Goal: Information Seeking & Learning: Learn about a topic

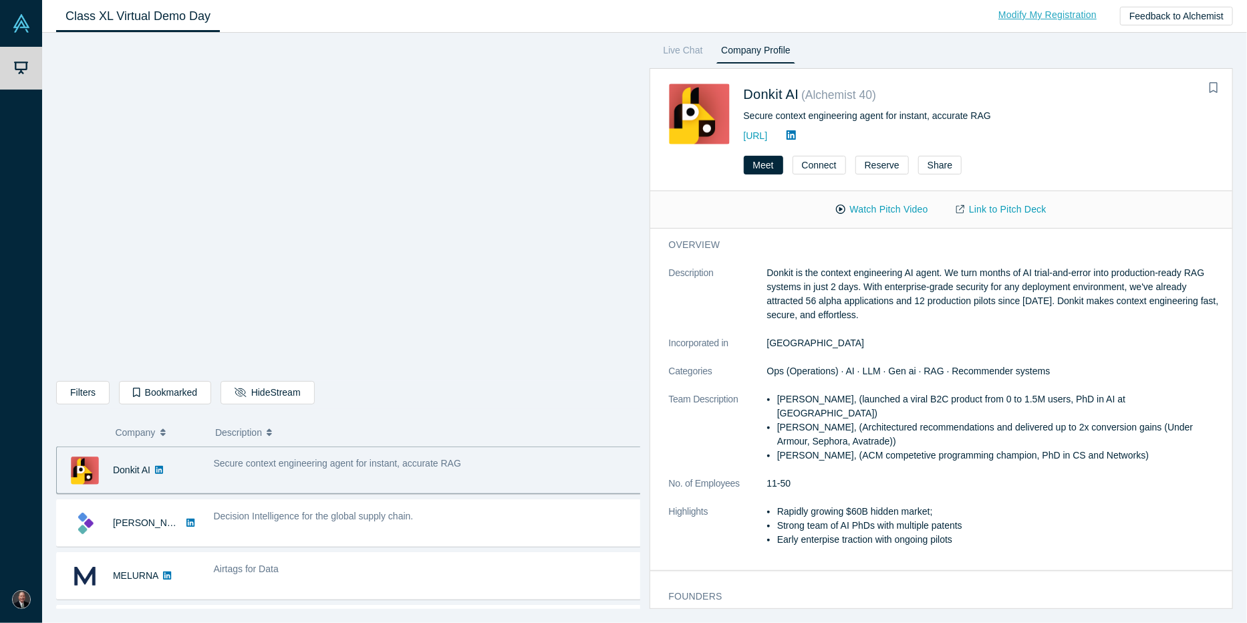
click at [1050, 10] on link "Modify My Registration" at bounding box center [1048, 14] width 126 height 23
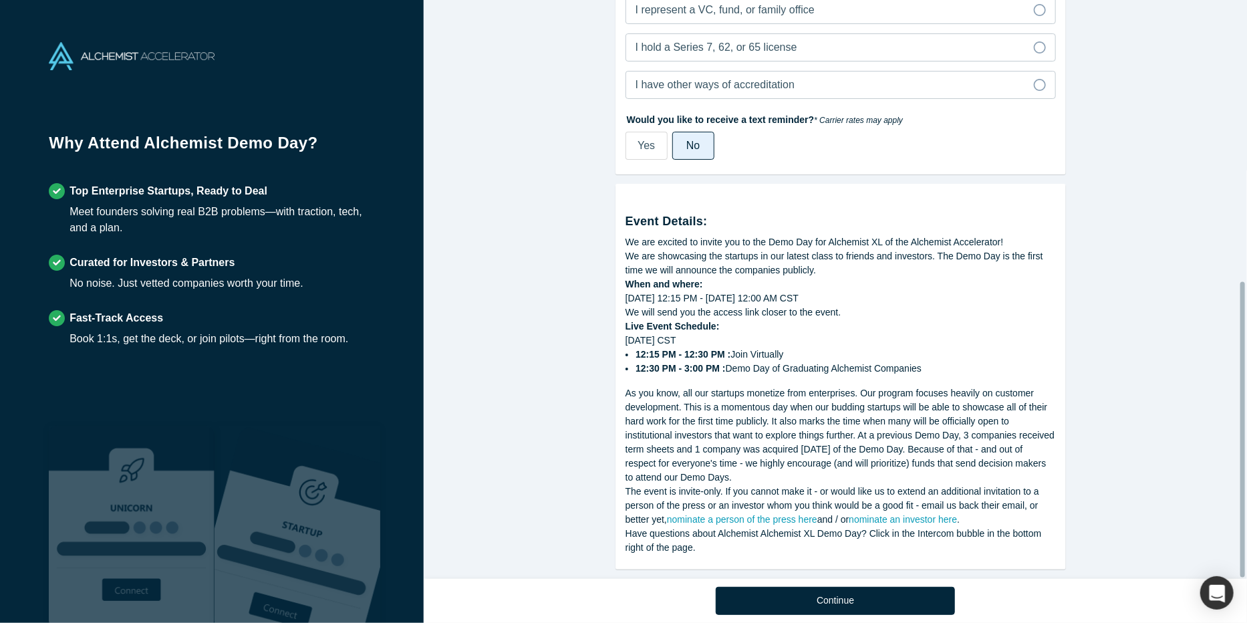
scroll to position [549, 0]
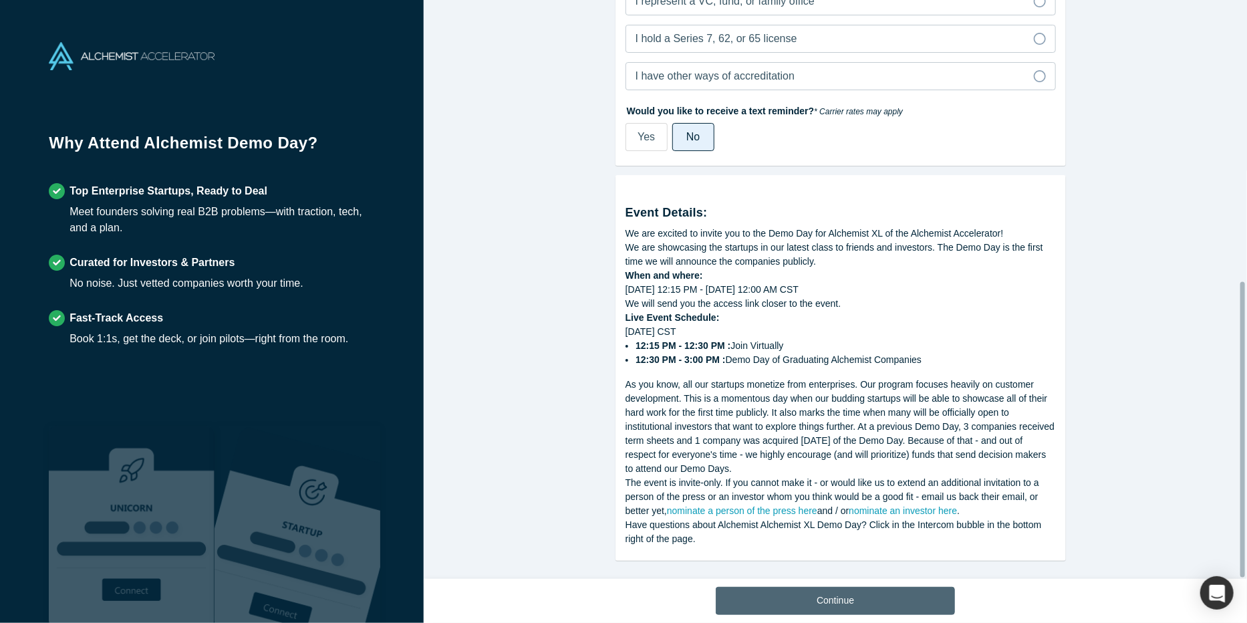
click at [840, 594] on button "Continue" at bounding box center [835, 601] width 239 height 28
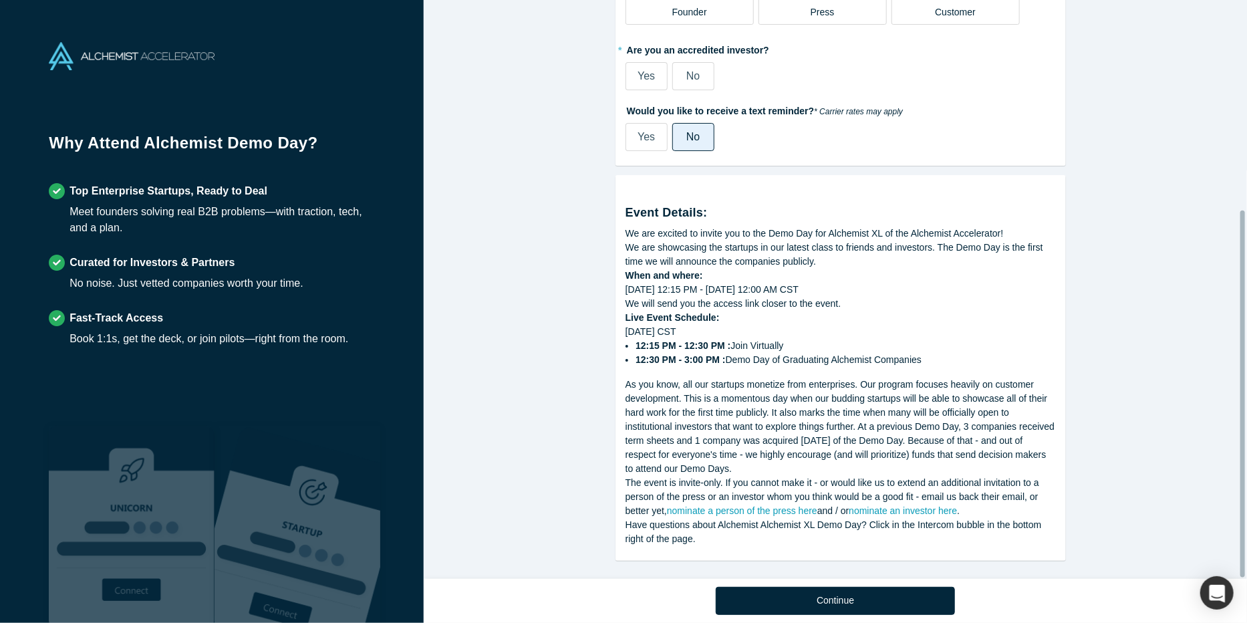
scroll to position [330, 0]
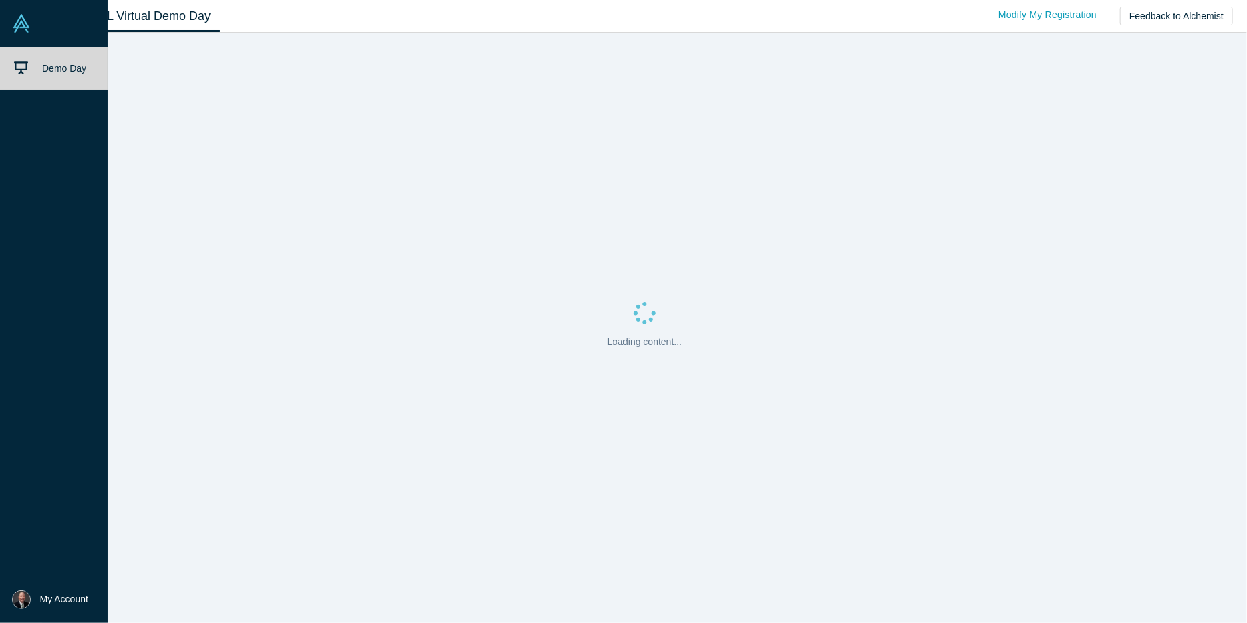
click at [51, 600] on span "My Account" at bounding box center [64, 599] width 48 height 14
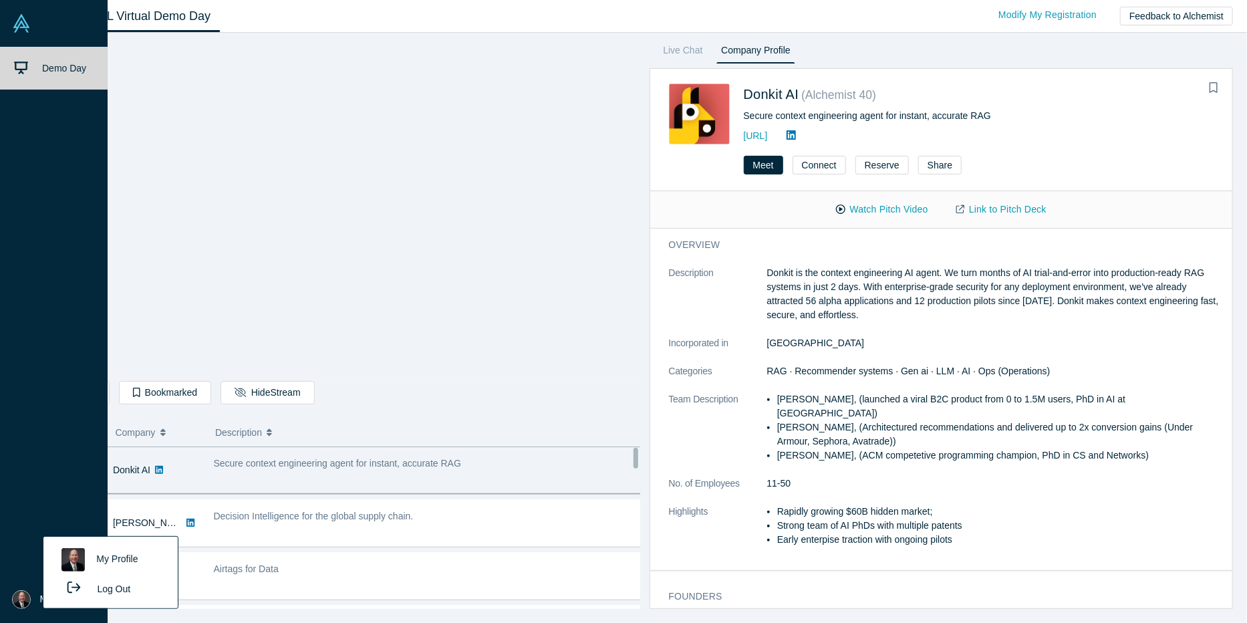
click at [117, 560] on link "My Profile" at bounding box center [110, 559] width 111 height 33
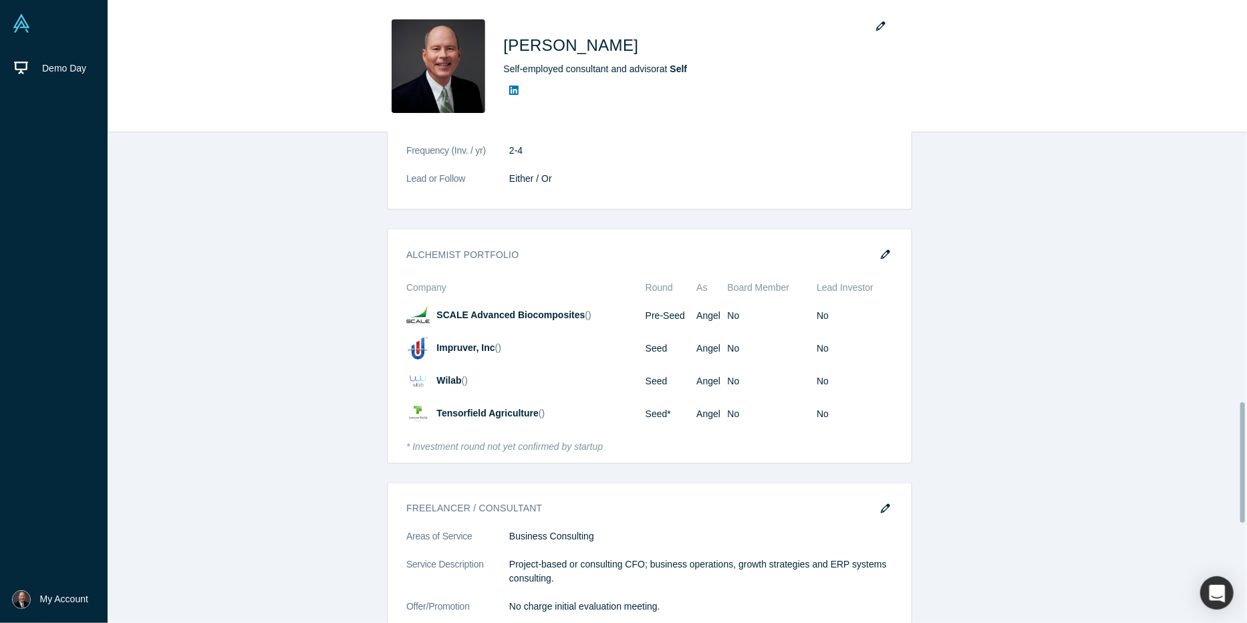
scroll to position [1203, 0]
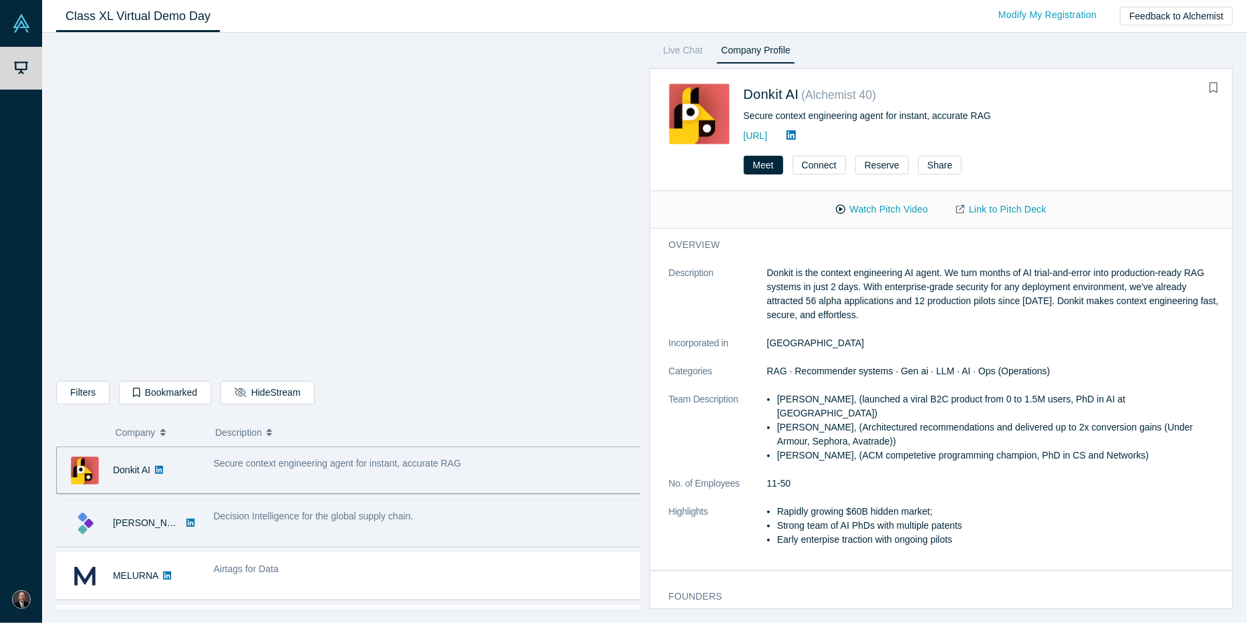
click at [257, 527] on div "Decision Intelligence for the global supply chain." at bounding box center [428, 523] width 443 height 42
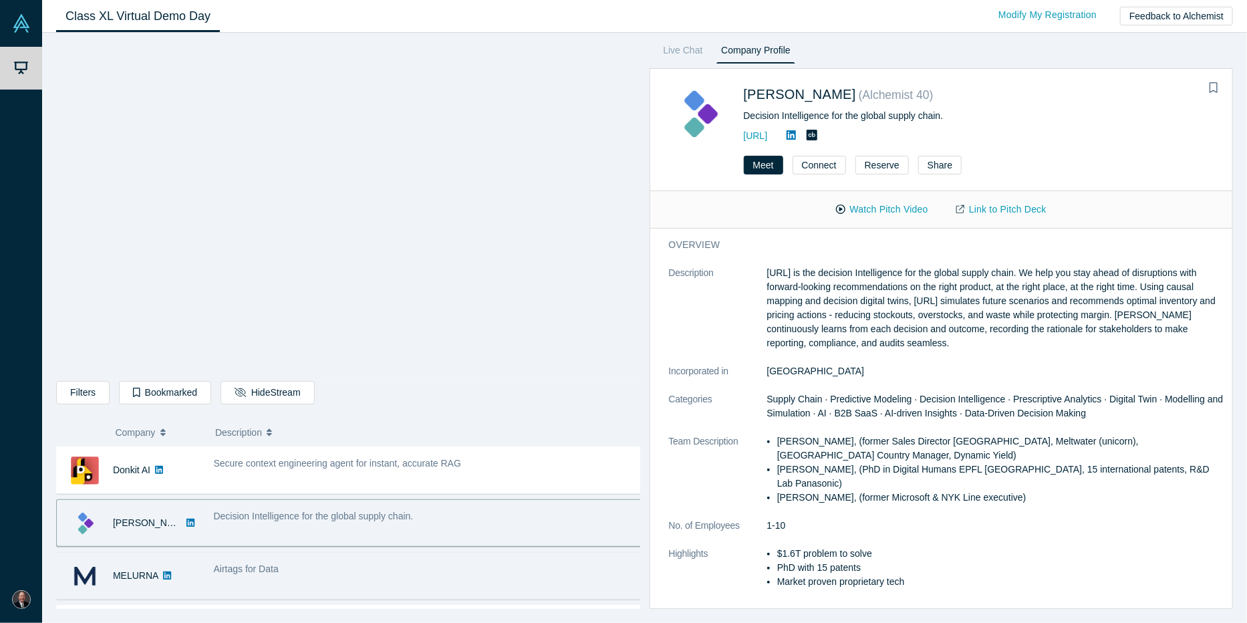
click at [340, 567] on div "Airtags for Data" at bounding box center [428, 569] width 429 height 14
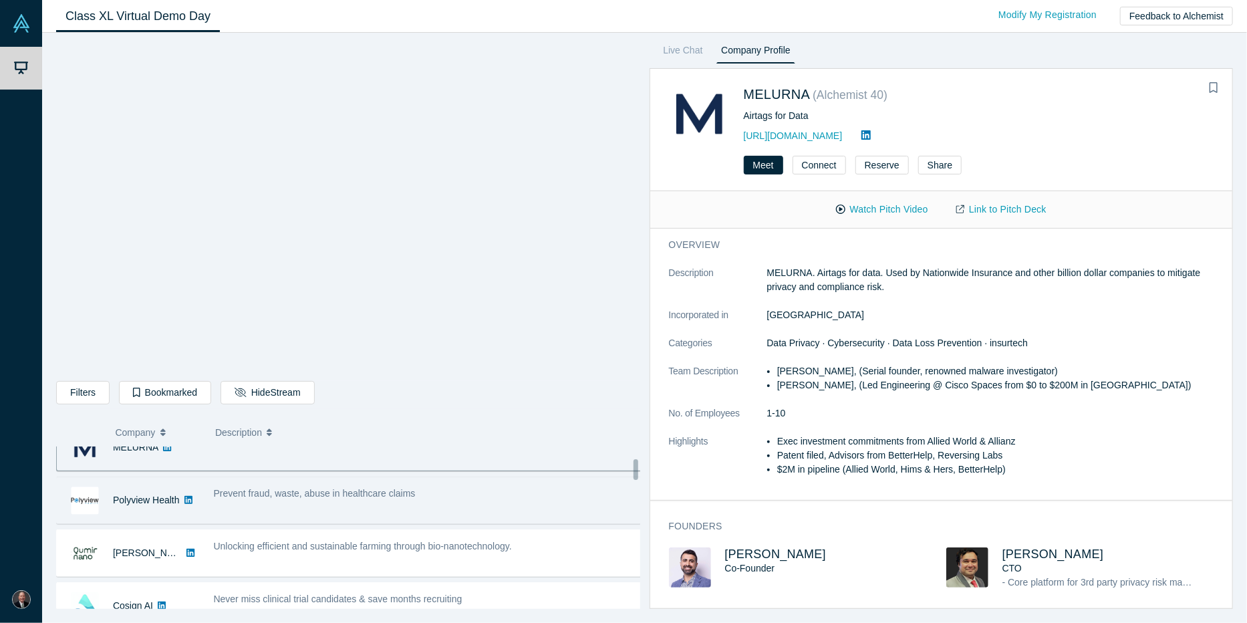
scroll to position [134, 0]
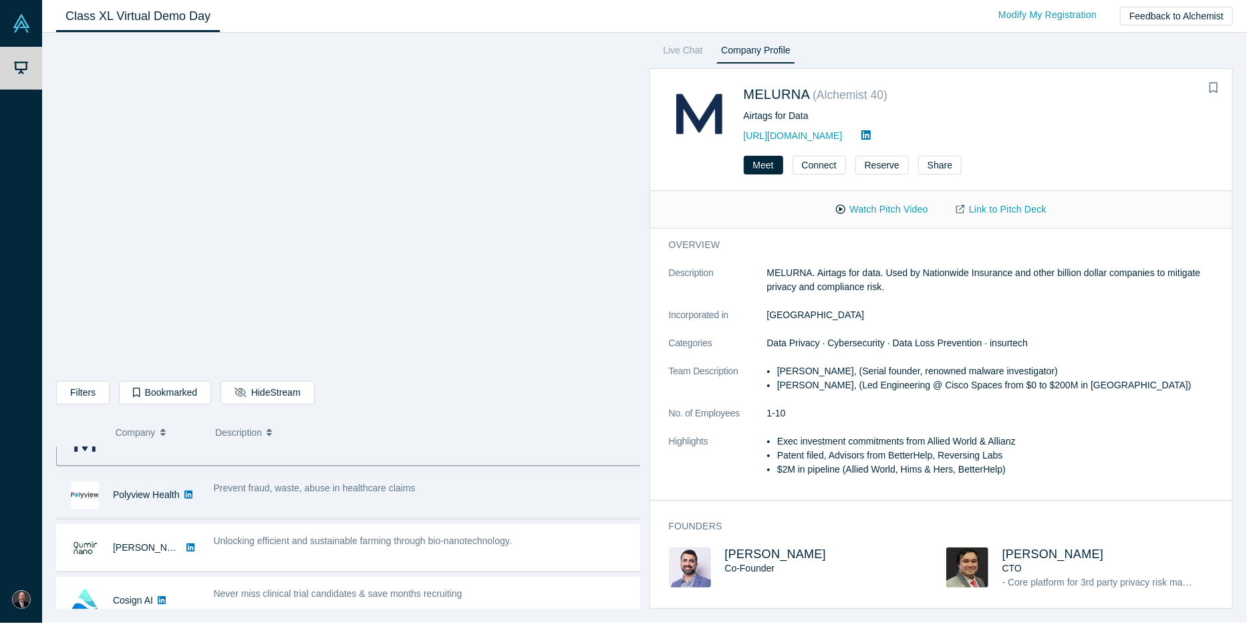
click at [459, 486] on div "Prevent fraud, waste, abuse in healthcare claims" at bounding box center [428, 488] width 429 height 14
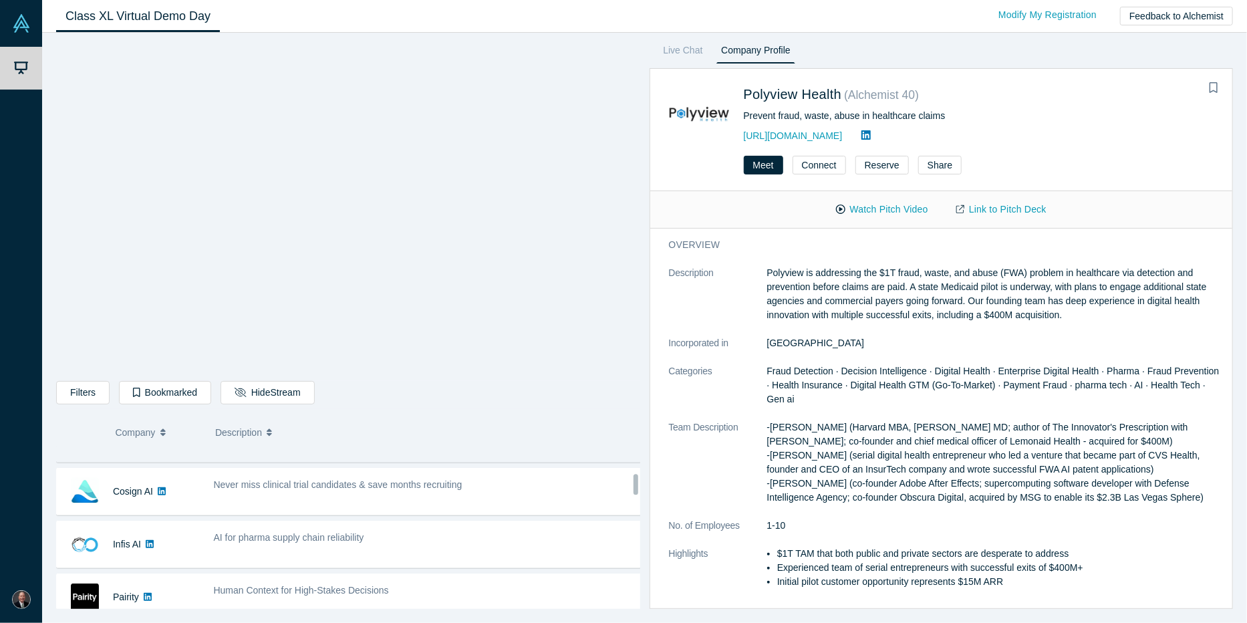
scroll to position [201, 0]
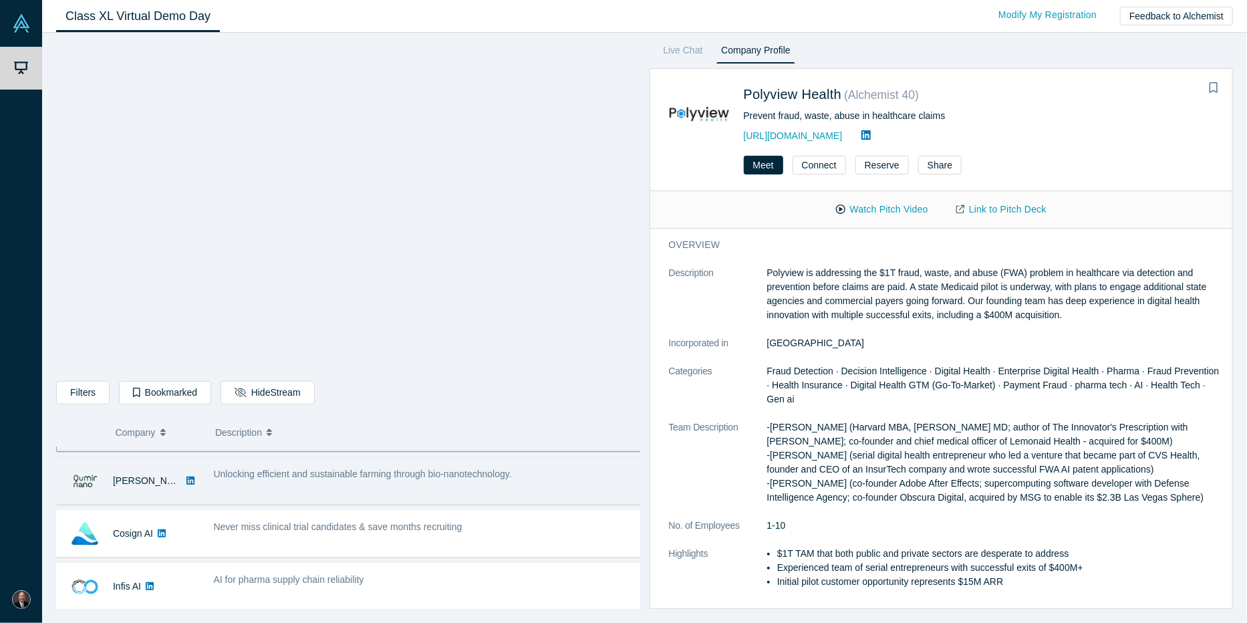
click at [395, 472] on span "Unlocking efficient and sustainable farming through bio-nanotechnology." at bounding box center [363, 474] width 298 height 11
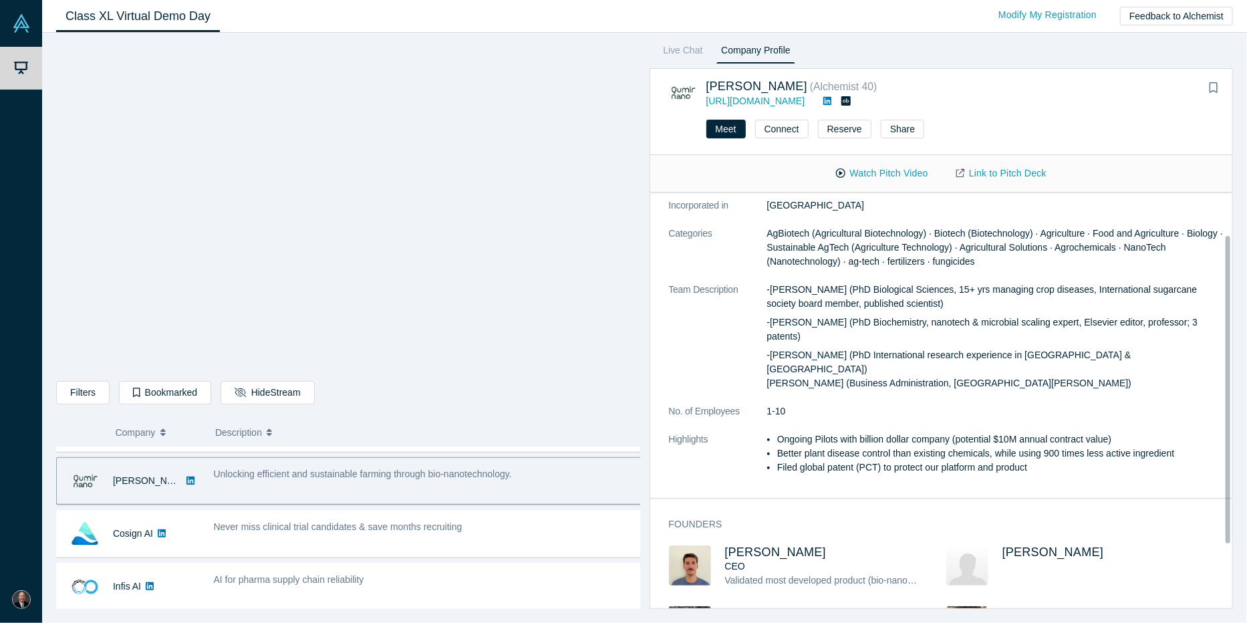
scroll to position [0, 0]
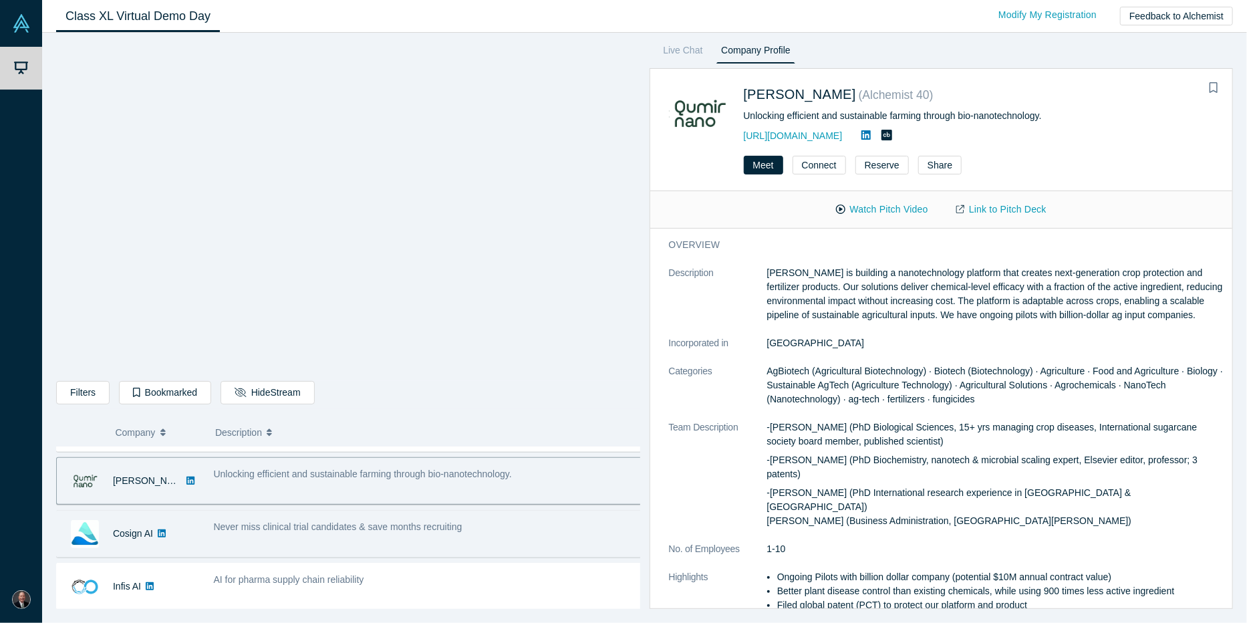
click at [503, 538] on div "Never miss clinical trial candidates & save months recruiting" at bounding box center [428, 534] width 443 height 42
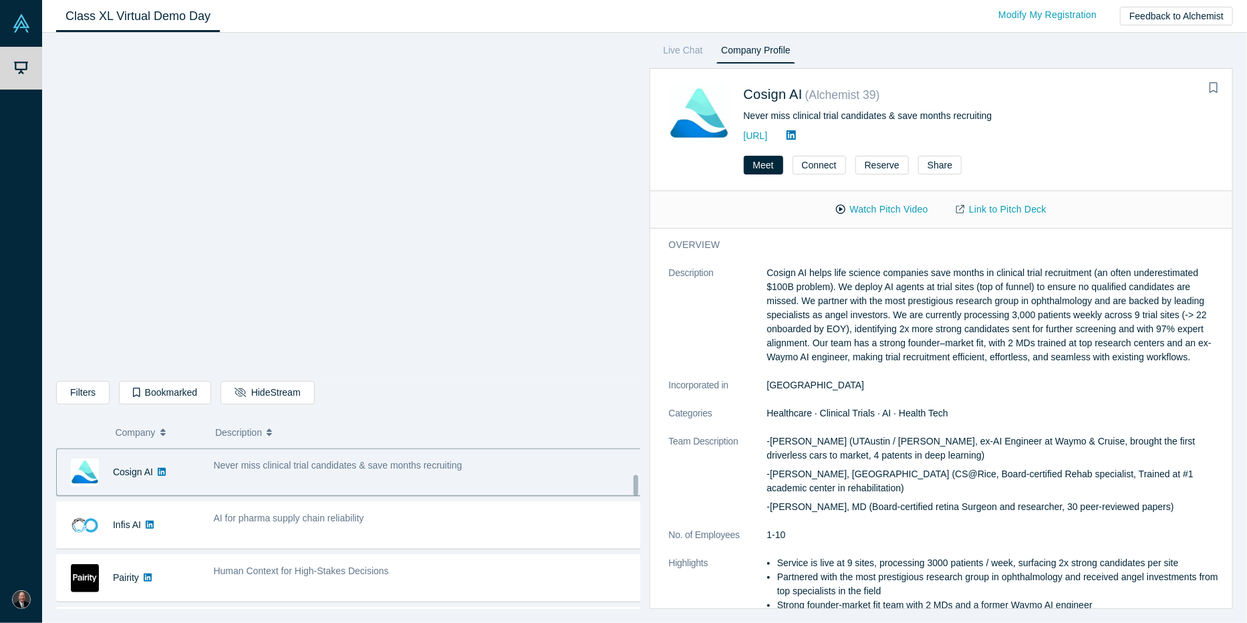
scroll to position [267, 0]
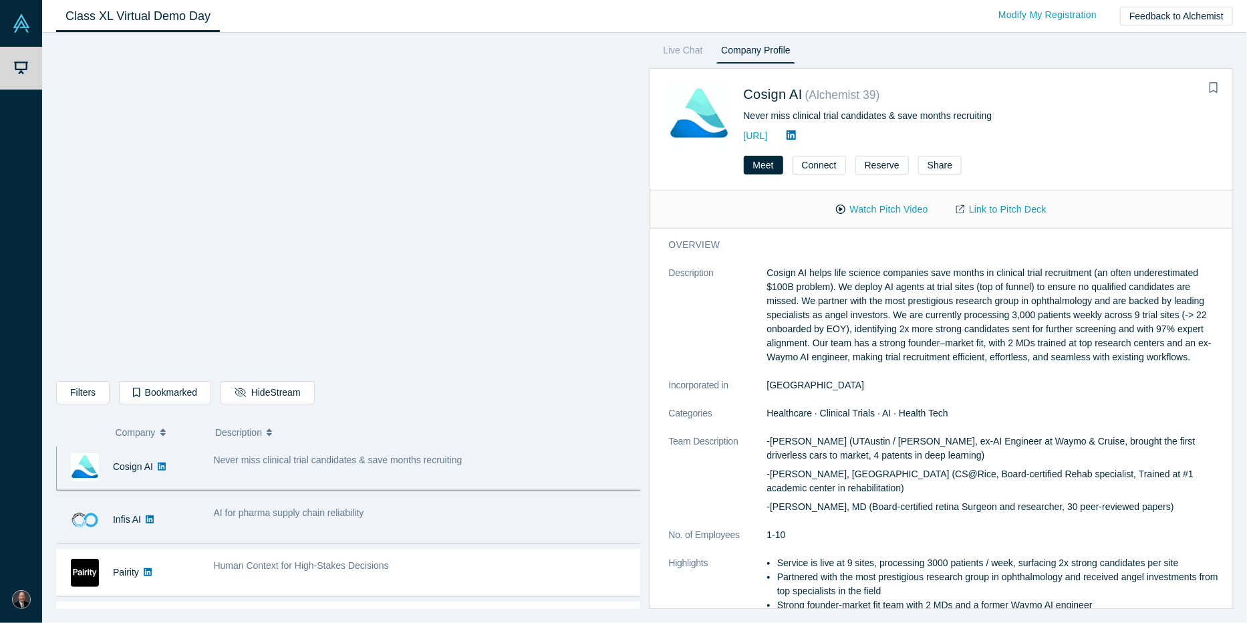
click at [436, 526] on div "AI for pharma supply chain reliability" at bounding box center [428, 520] width 443 height 42
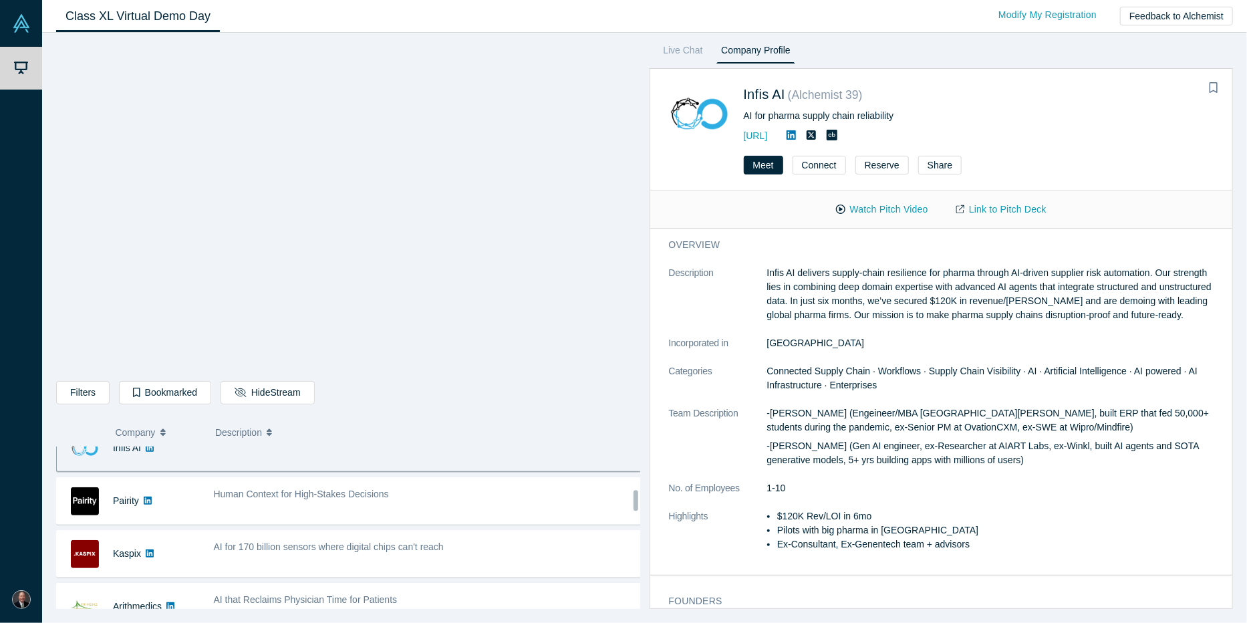
scroll to position [334, 0]
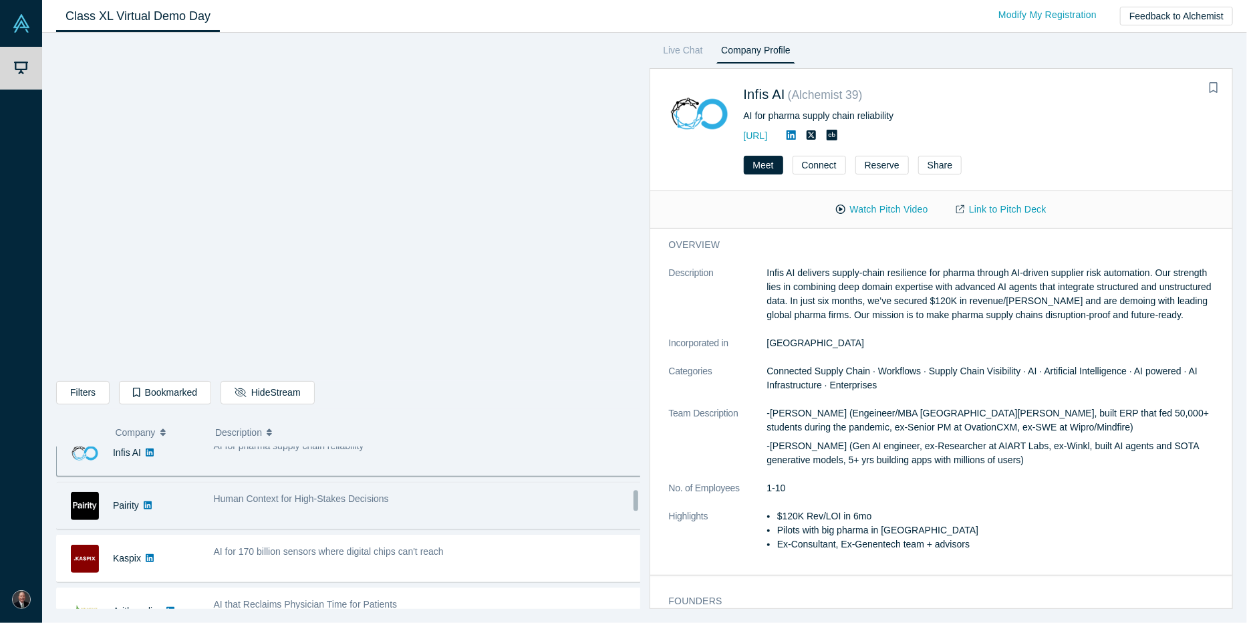
click at [425, 504] on div "Human Context for High-Stakes Decisions" at bounding box center [428, 506] width 443 height 42
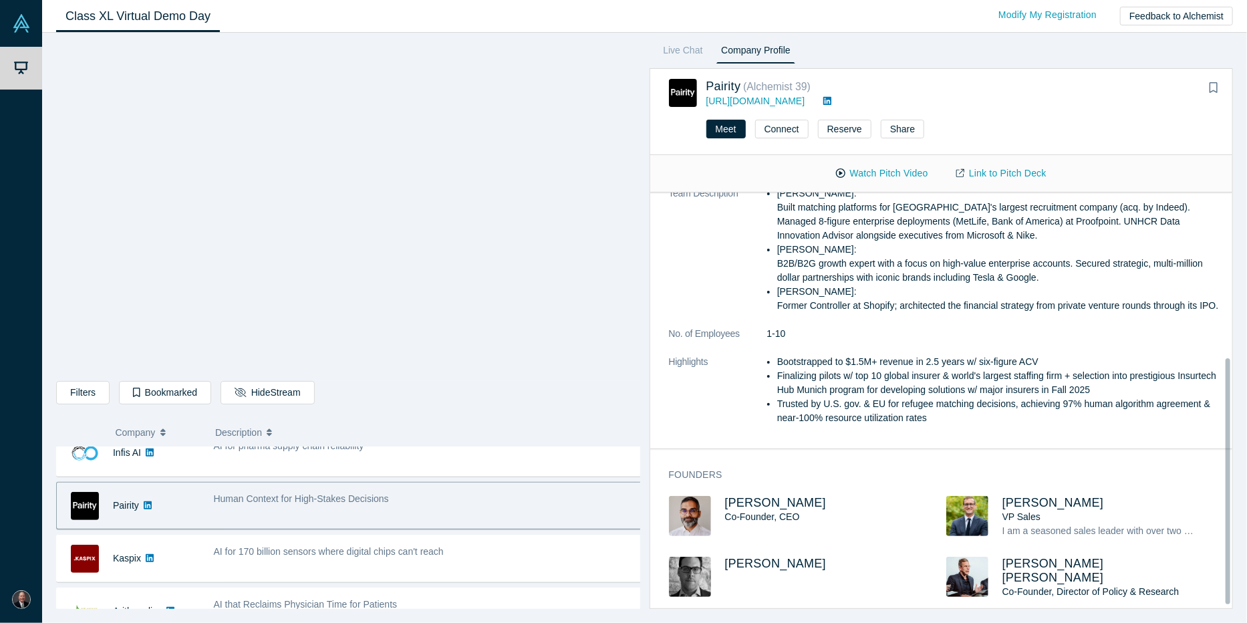
scroll to position [0, 0]
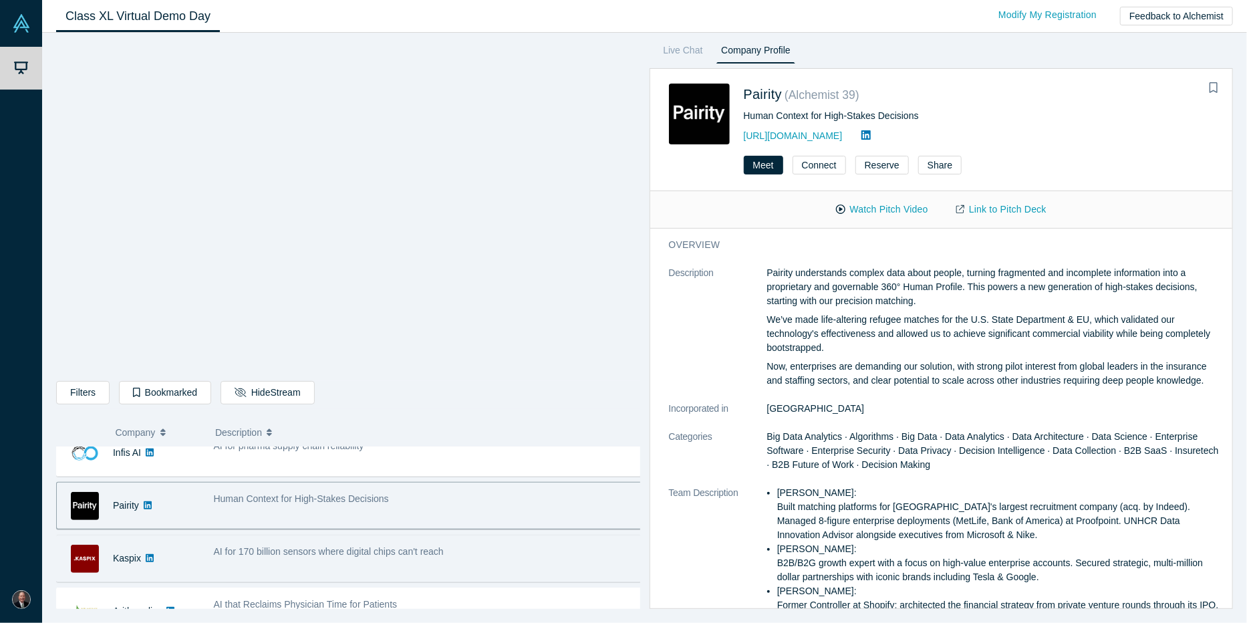
click at [468, 556] on div "AI for 170 billion sensors where digital chips can't reach" at bounding box center [428, 558] width 443 height 42
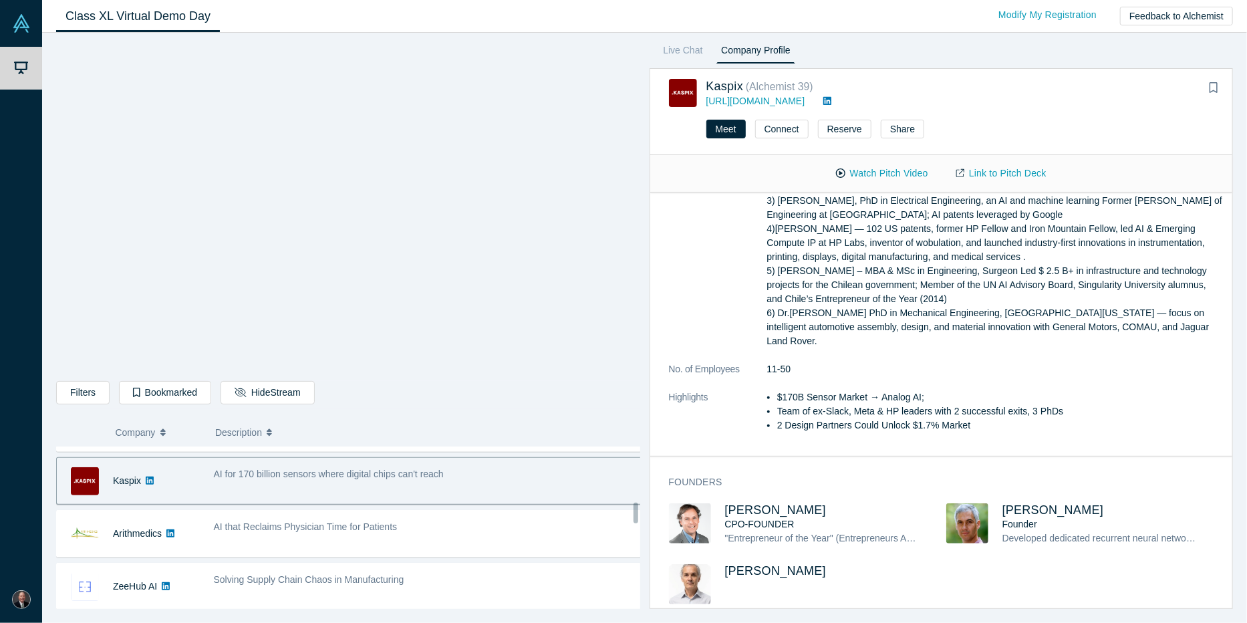
scroll to position [468, 0]
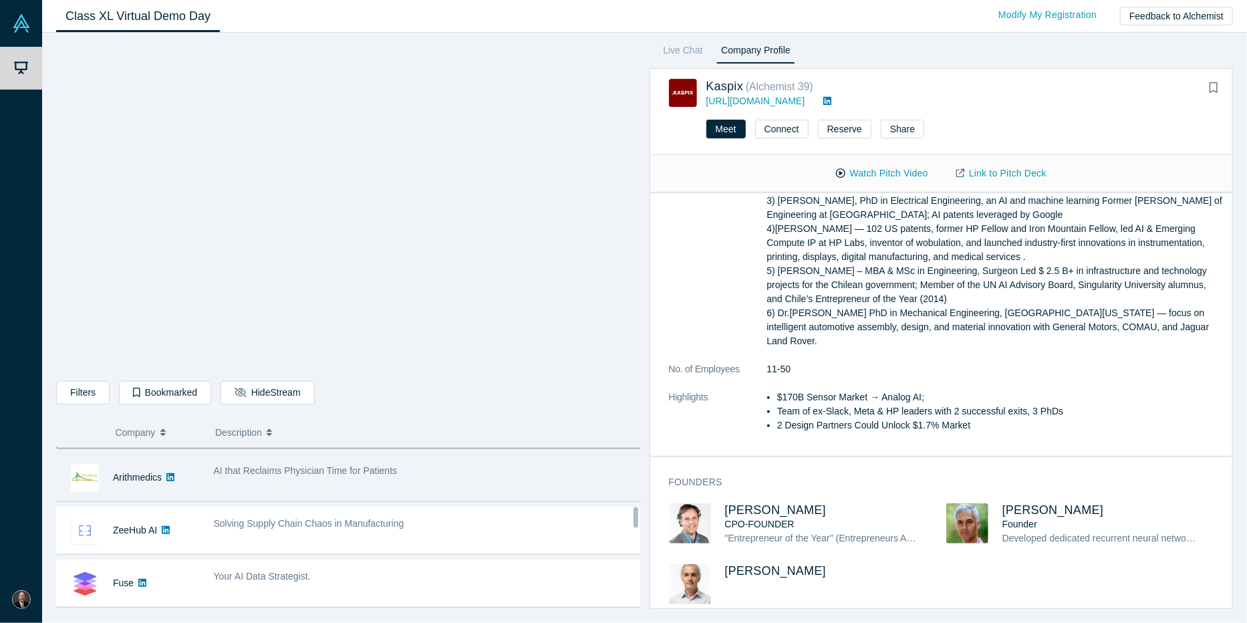
click at [274, 469] on span "AI that Reclaims Physician Time for Patients" at bounding box center [306, 470] width 184 height 11
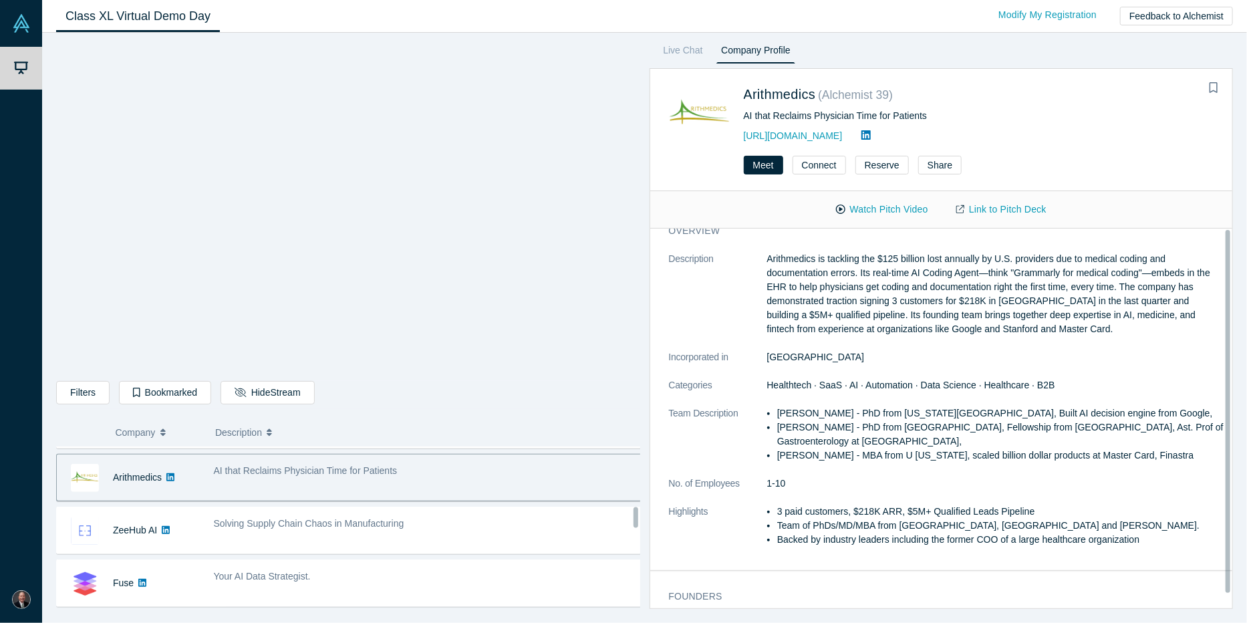
scroll to position [0, 0]
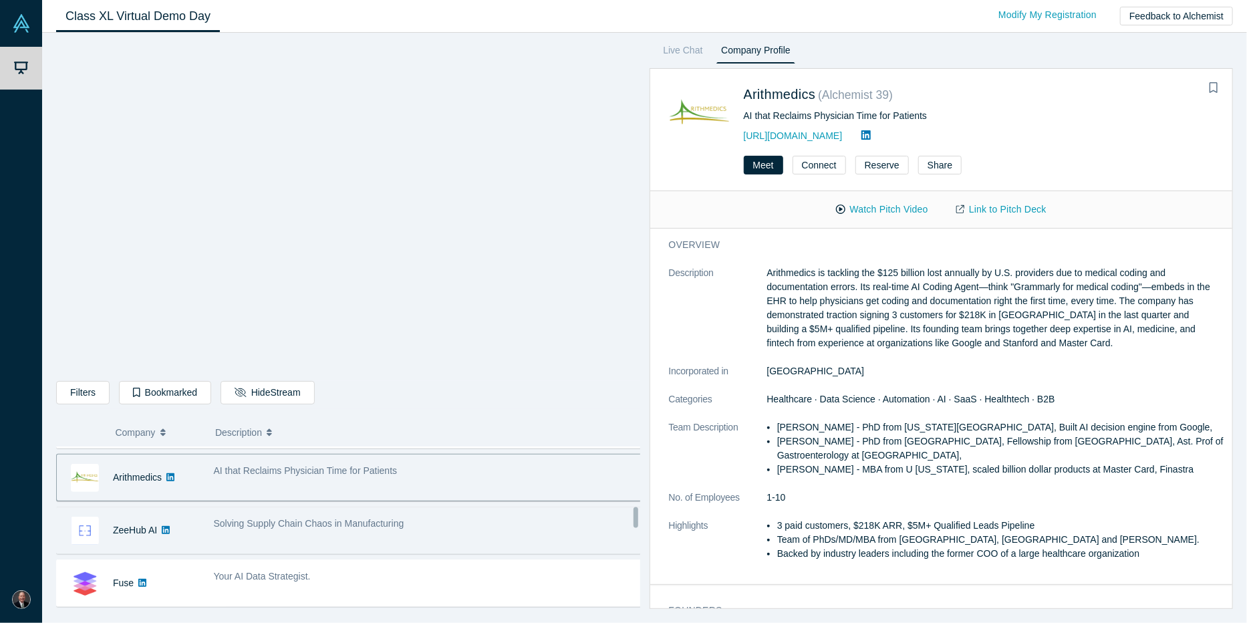
click at [463, 520] on div "Solving Supply Chain Chaos in Manufacturing" at bounding box center [428, 524] width 429 height 14
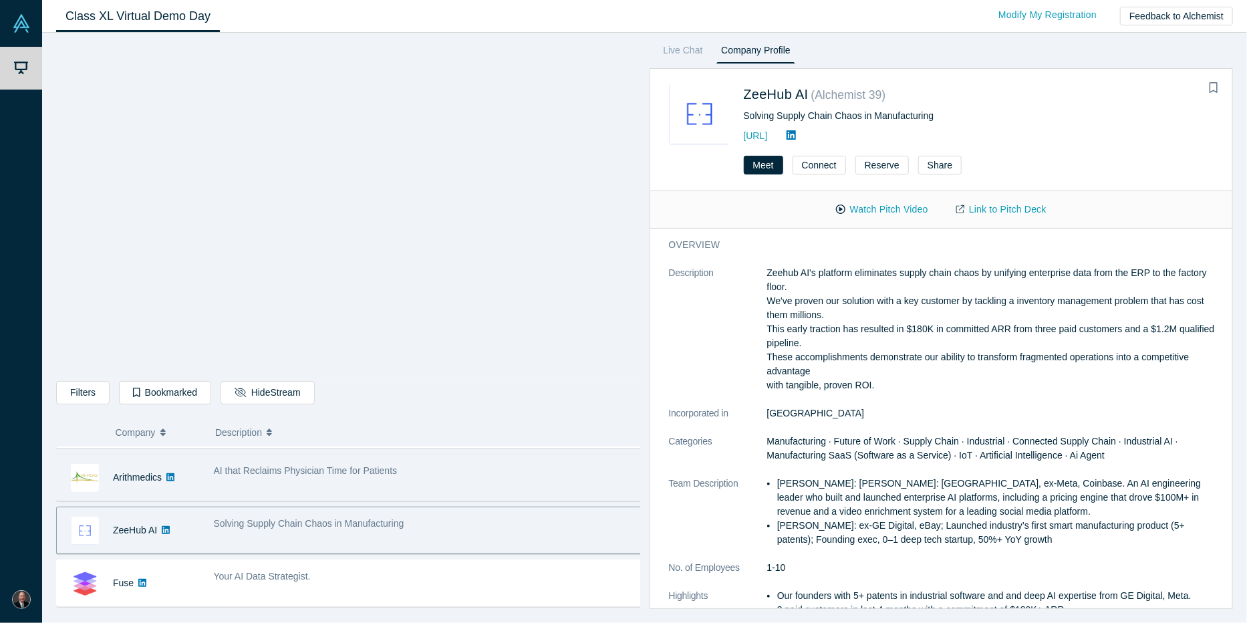
scroll to position [535, 0]
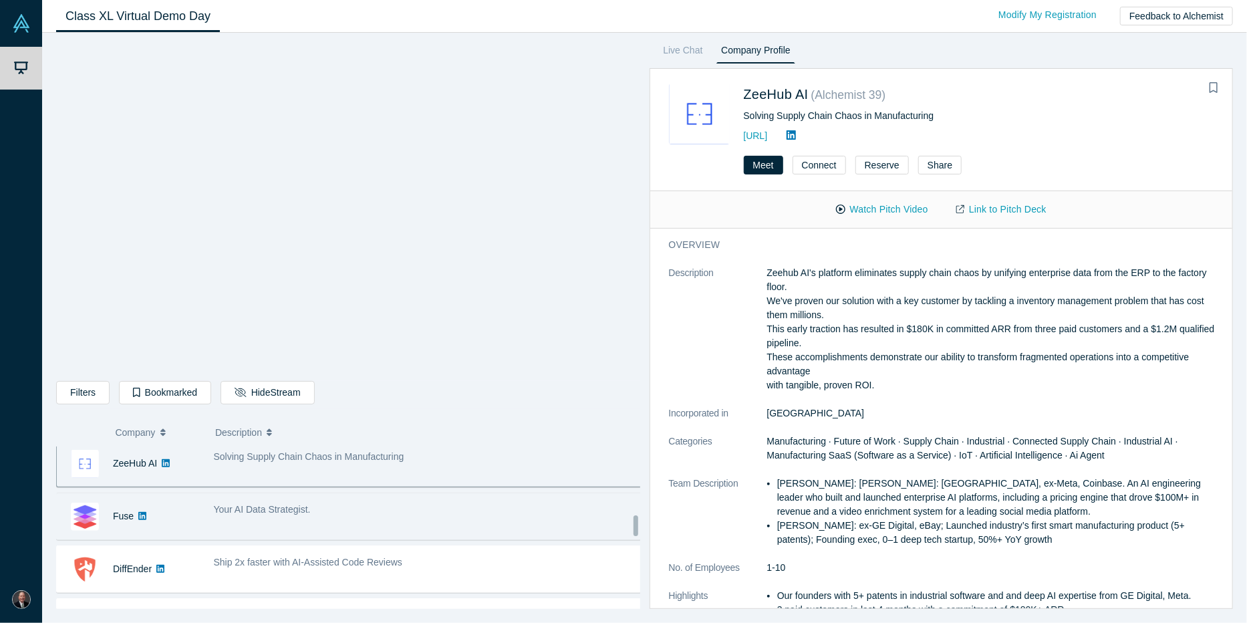
click at [431, 514] on div "Your AI Data Strategist." at bounding box center [428, 516] width 443 height 42
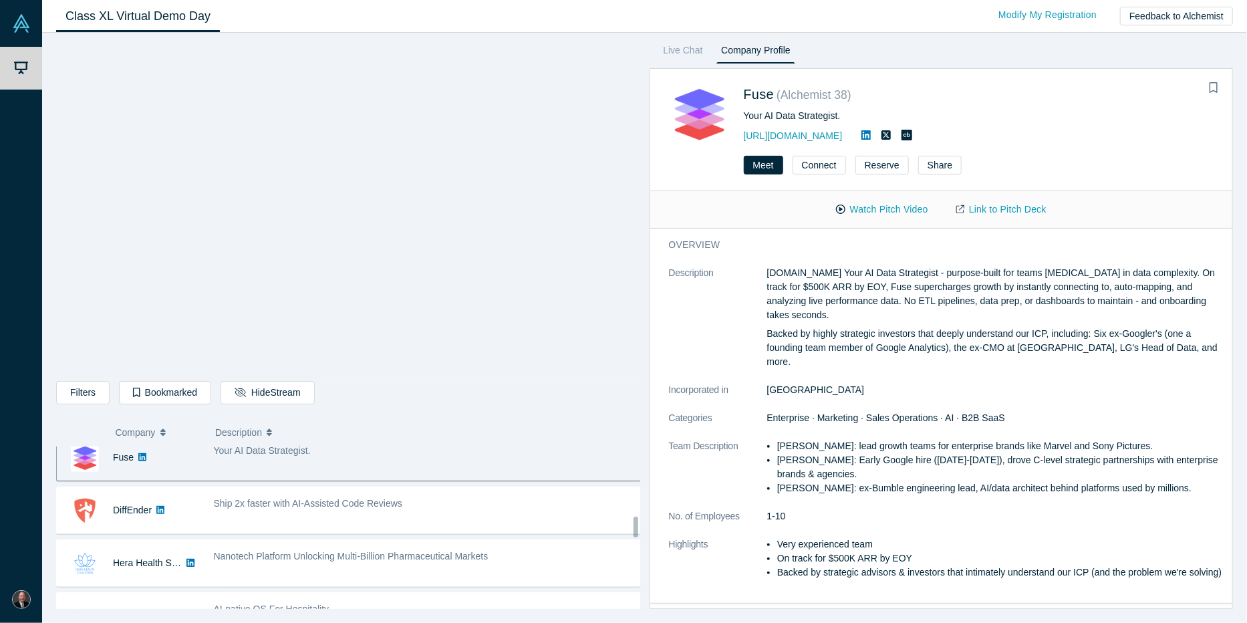
scroll to position [602, 0]
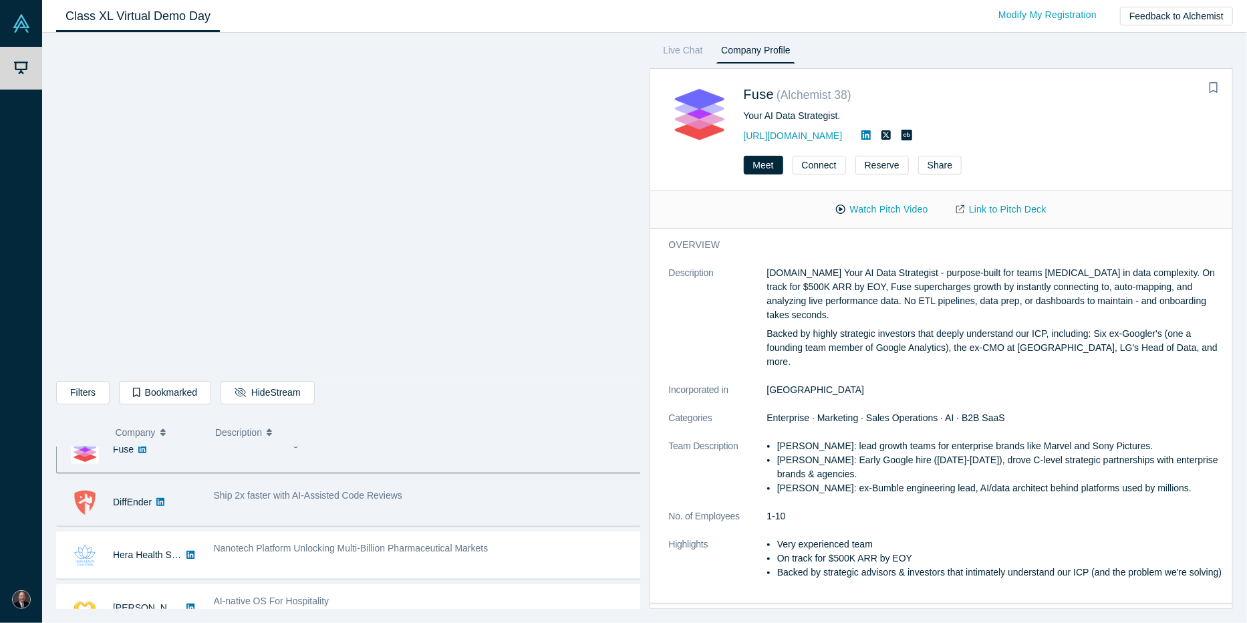
click at [247, 494] on span "Ship 2x faster with AI-Assisted Code Reviews" at bounding box center [308, 495] width 189 height 11
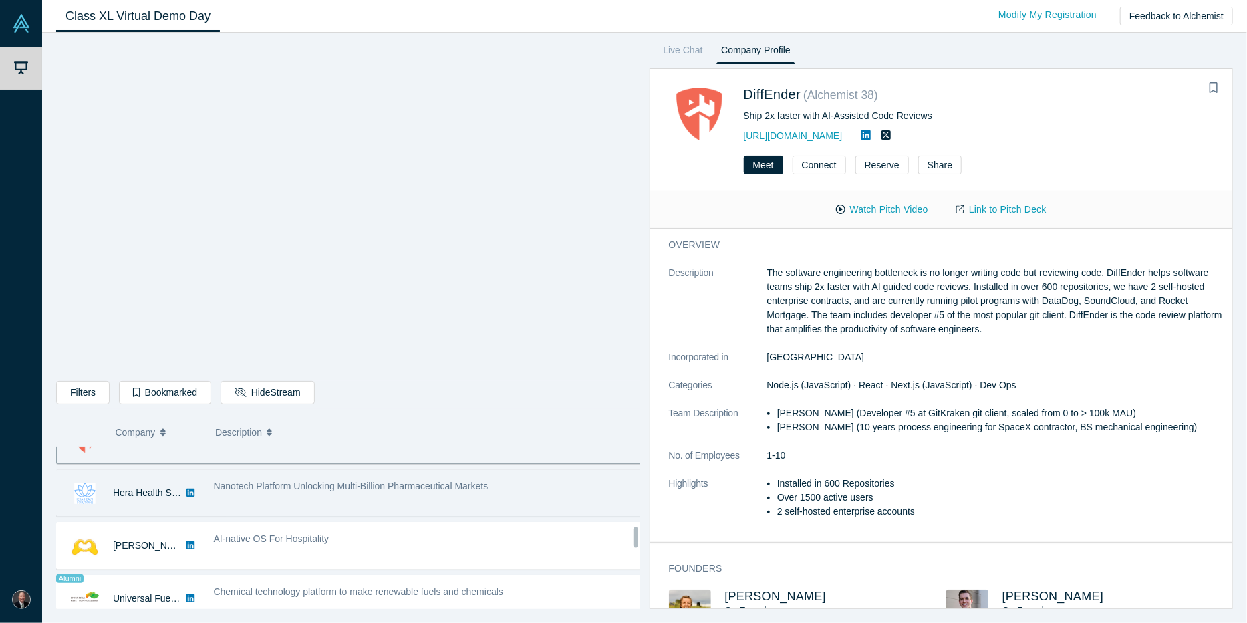
scroll to position [668, 0]
click at [249, 489] on div "Nanotech Platform Unlocking Multi-Billion Pharmaceutical Markets" at bounding box center [428, 488] width 443 height 42
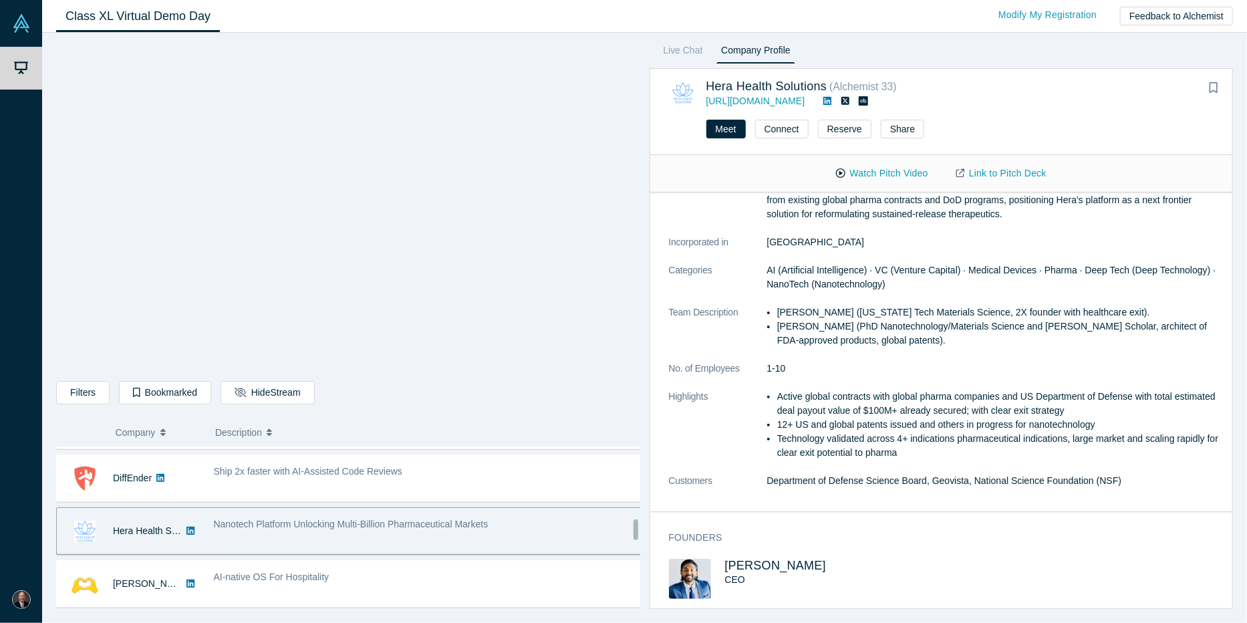
scroll to position [630, 0]
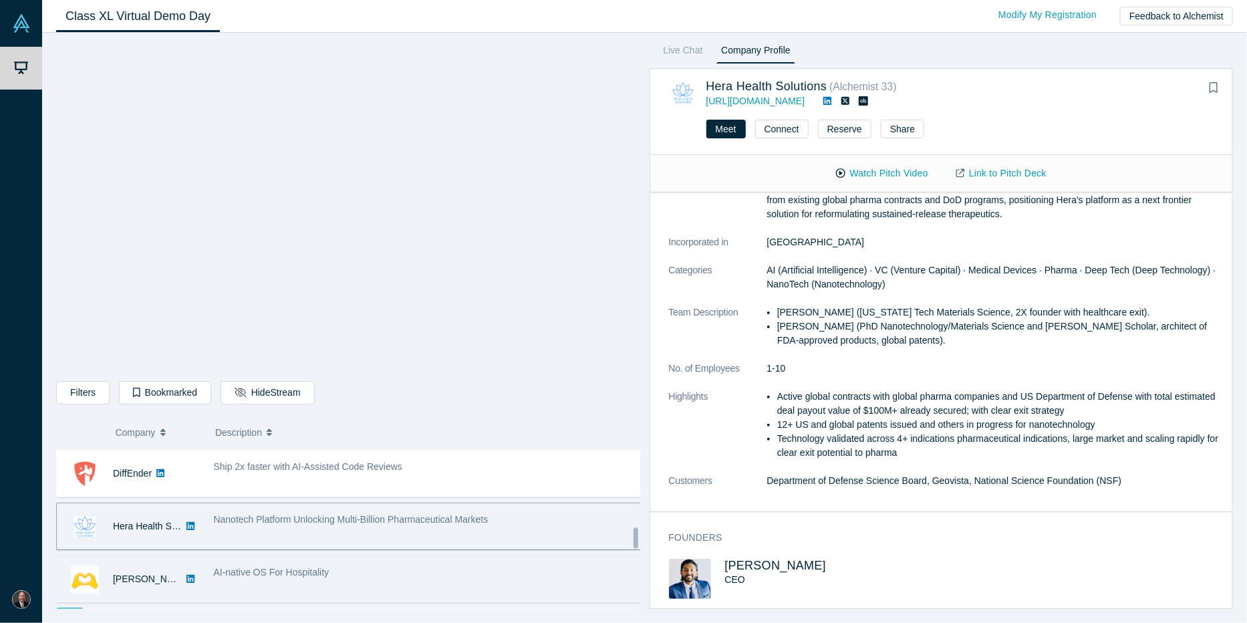
click at [334, 569] on div "AI-native OS For Hospitality" at bounding box center [428, 573] width 429 height 14
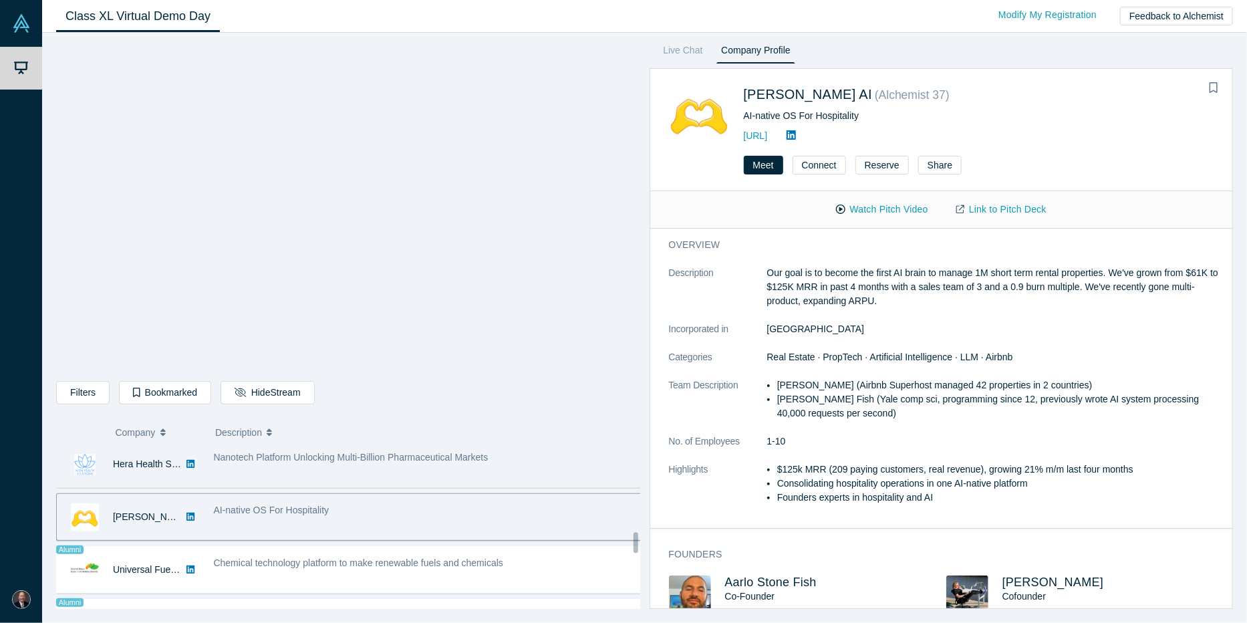
scroll to position [697, 0]
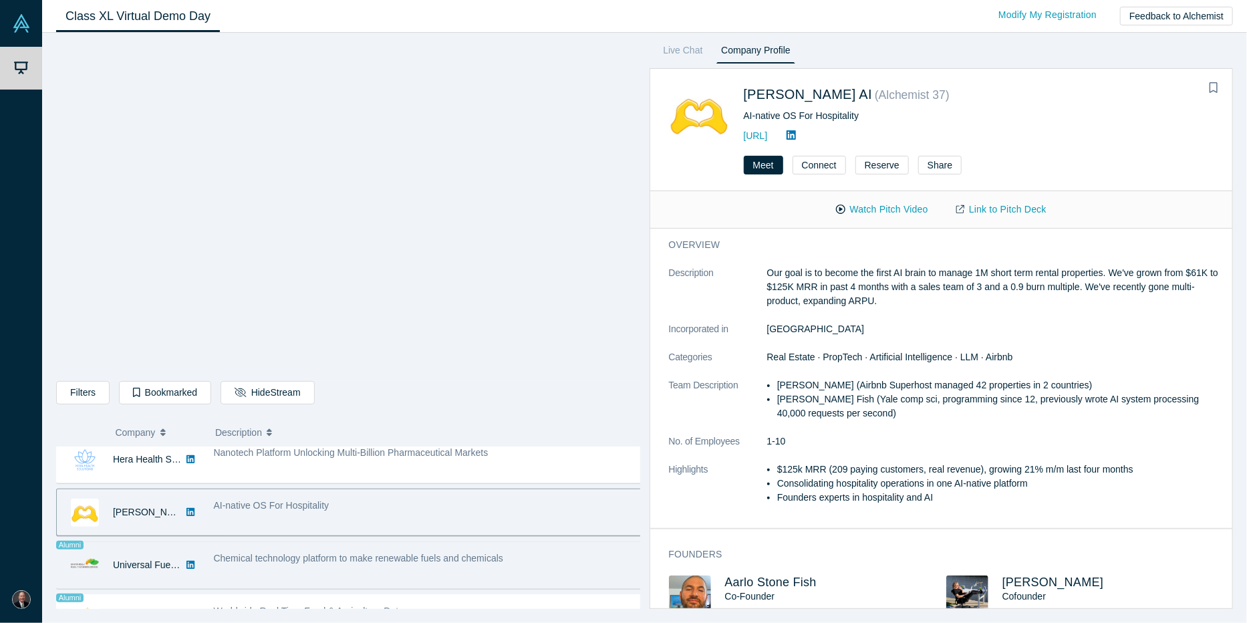
click at [533, 558] on div "Chemical technology platform to make renewable fuels and chemicals" at bounding box center [428, 559] width 429 height 14
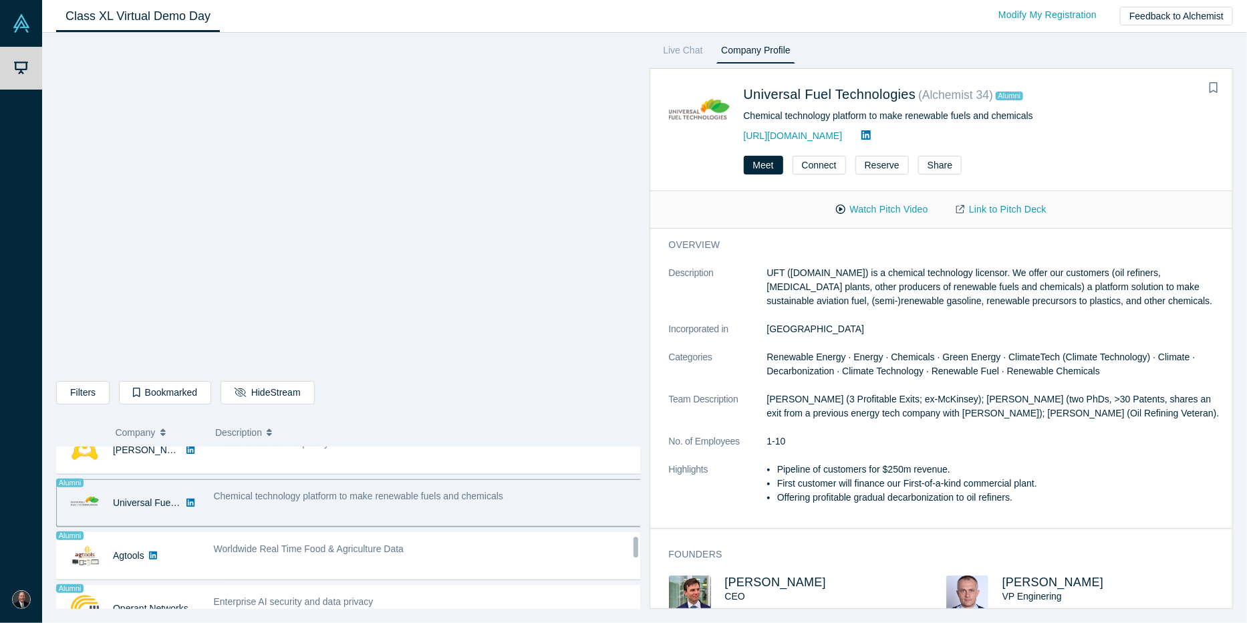
scroll to position [764, 0]
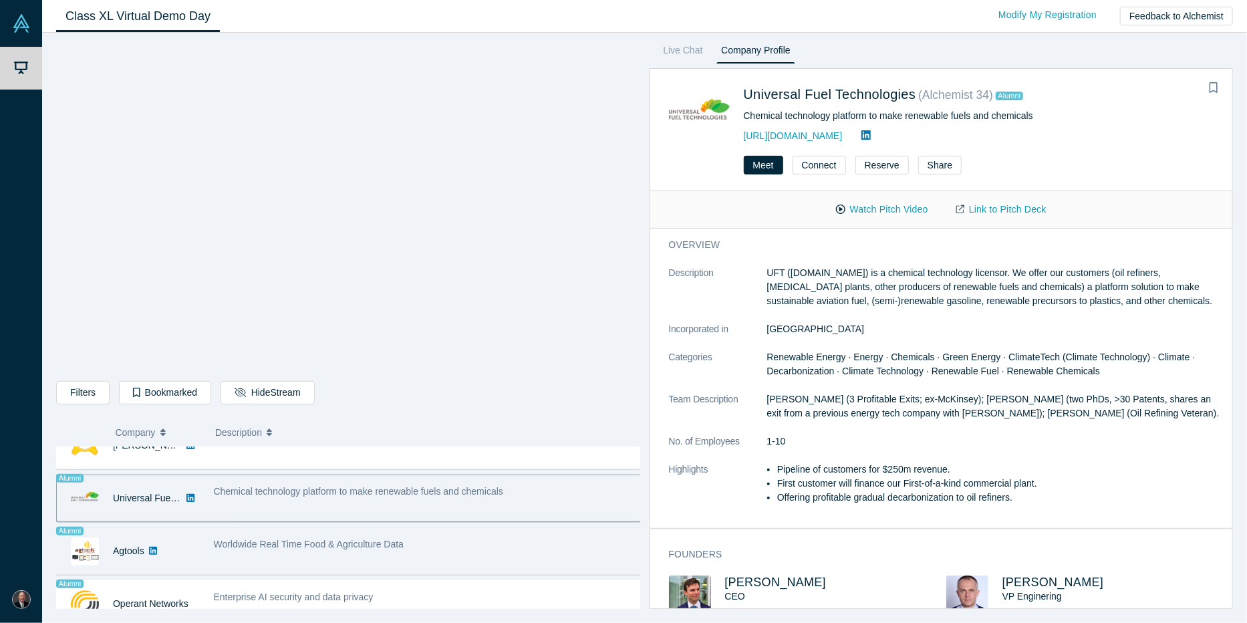
click at [417, 553] on div "Worldwide Real Time Food & Agriculture Data" at bounding box center [428, 551] width 443 height 42
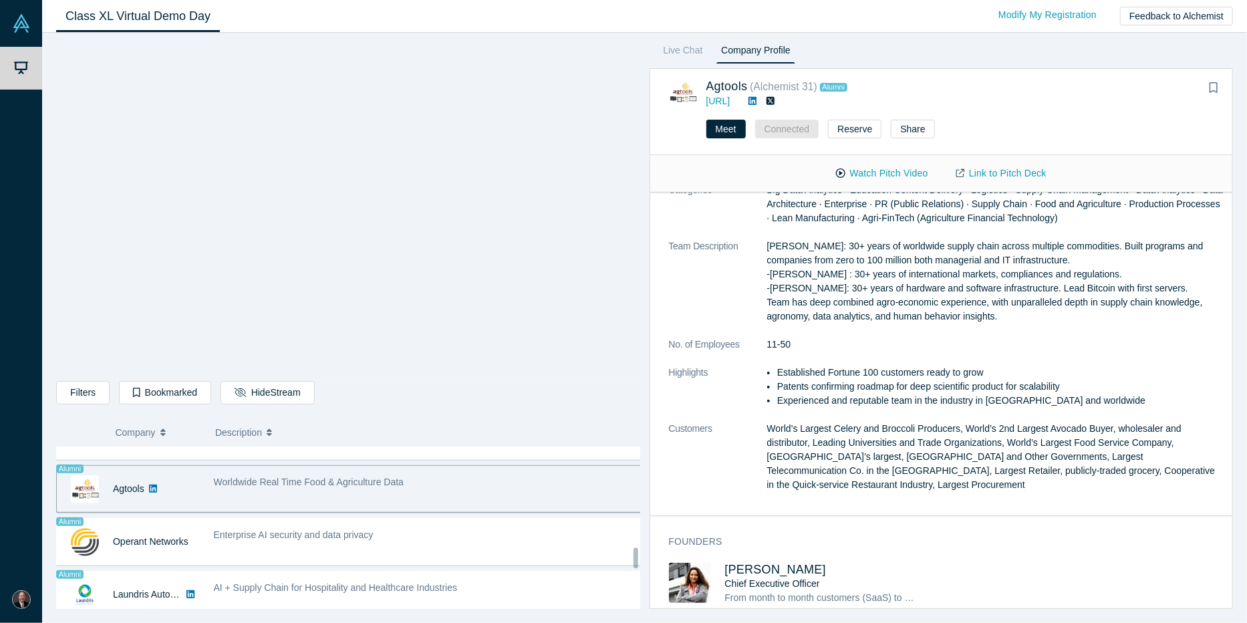
scroll to position [831, 0]
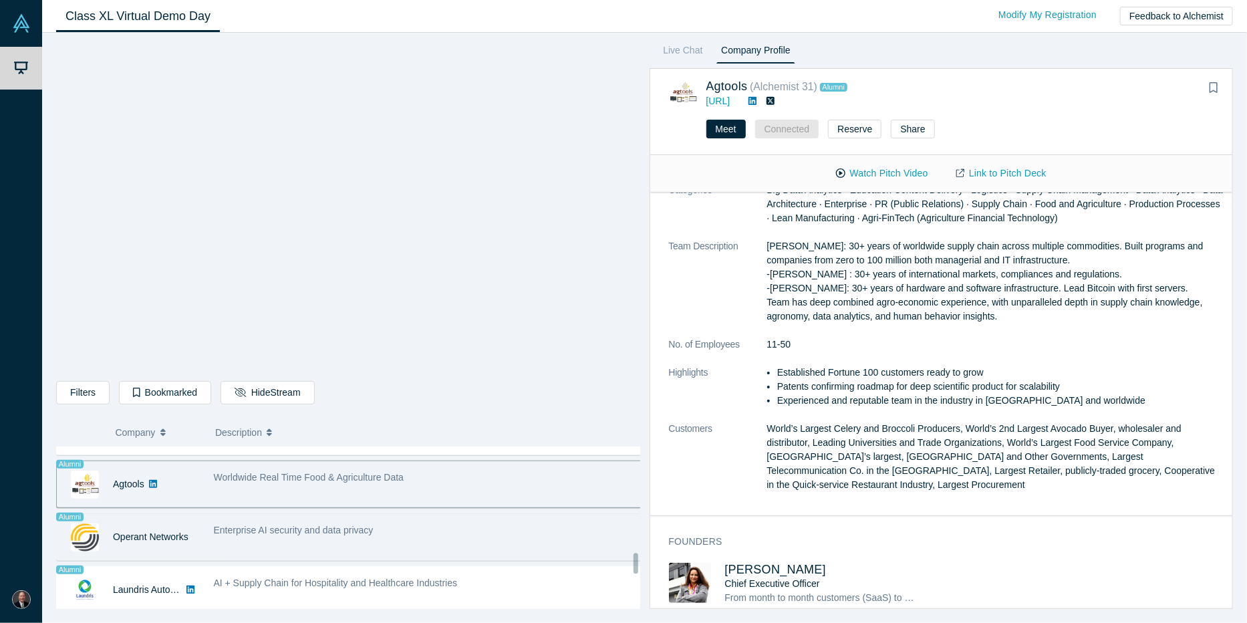
click at [424, 534] on div "Enterprise AI security and data privacy" at bounding box center [428, 537] width 443 height 42
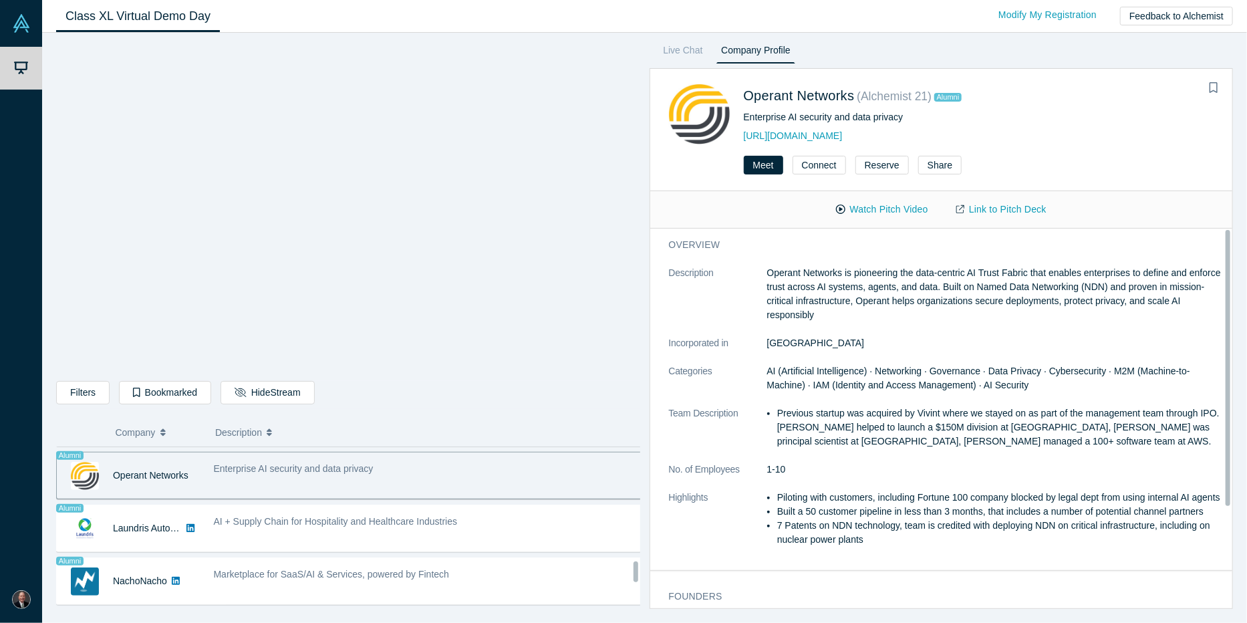
scroll to position [898, 0]
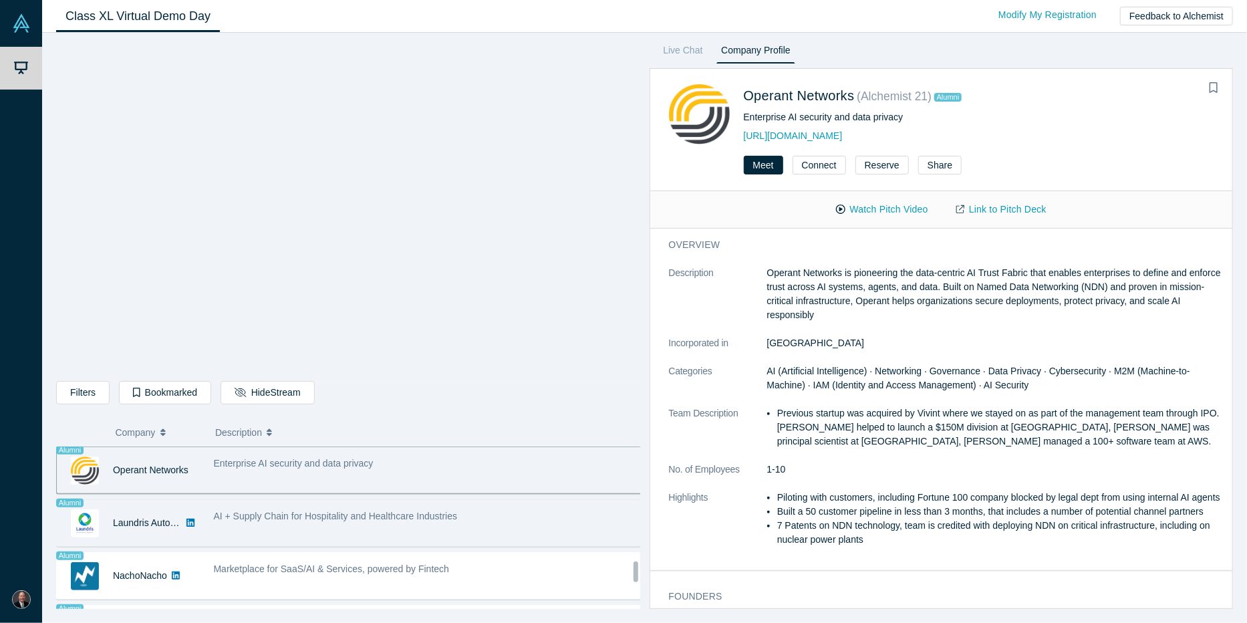
click at [460, 519] on div "AI + Supply Chain for Hospitality and Healthcare Industries" at bounding box center [428, 523] width 443 height 42
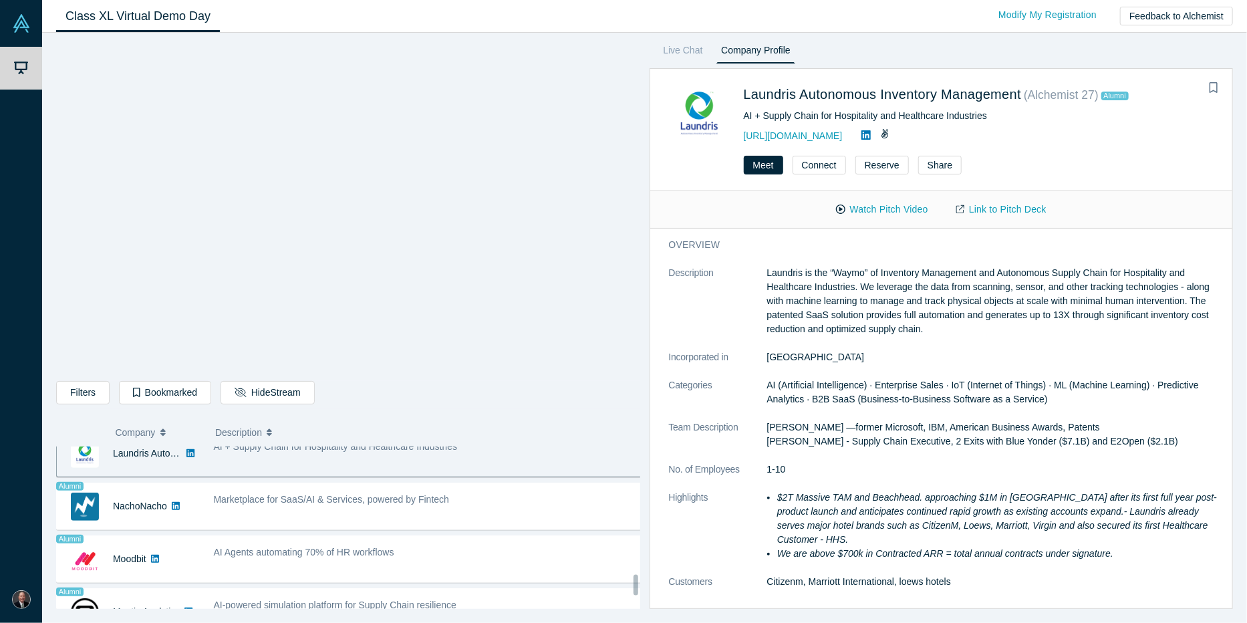
scroll to position [965, 0]
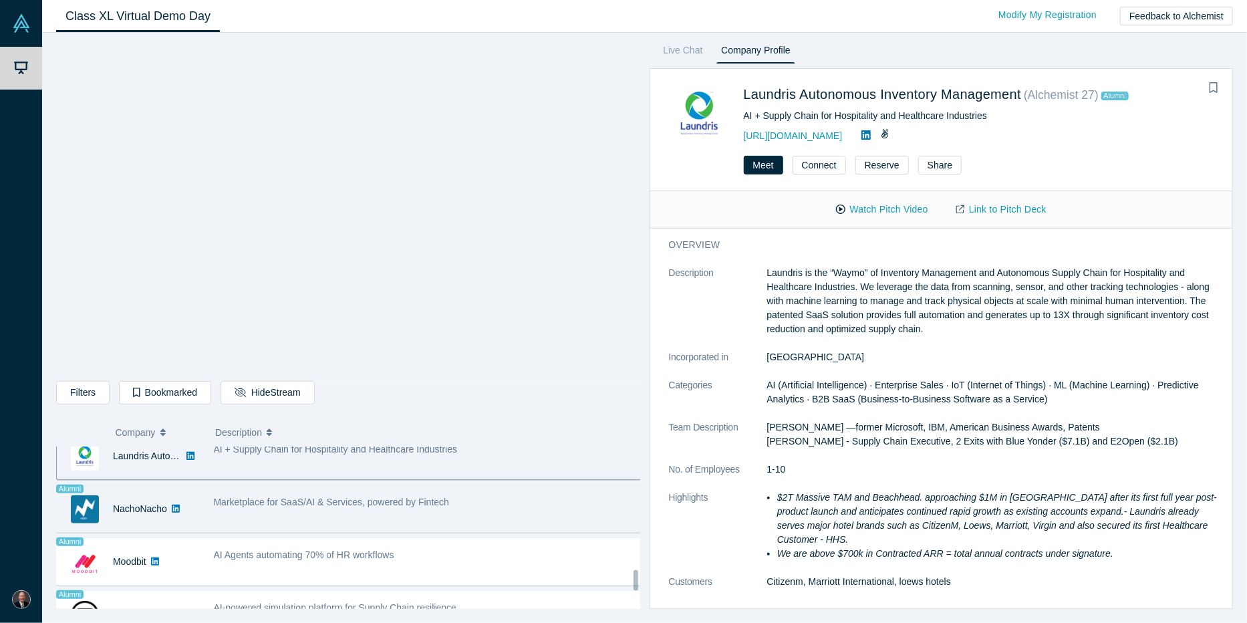
click at [490, 500] on div "Marketplace for SaaS/AI & Services, powered by Fintech" at bounding box center [428, 502] width 429 height 14
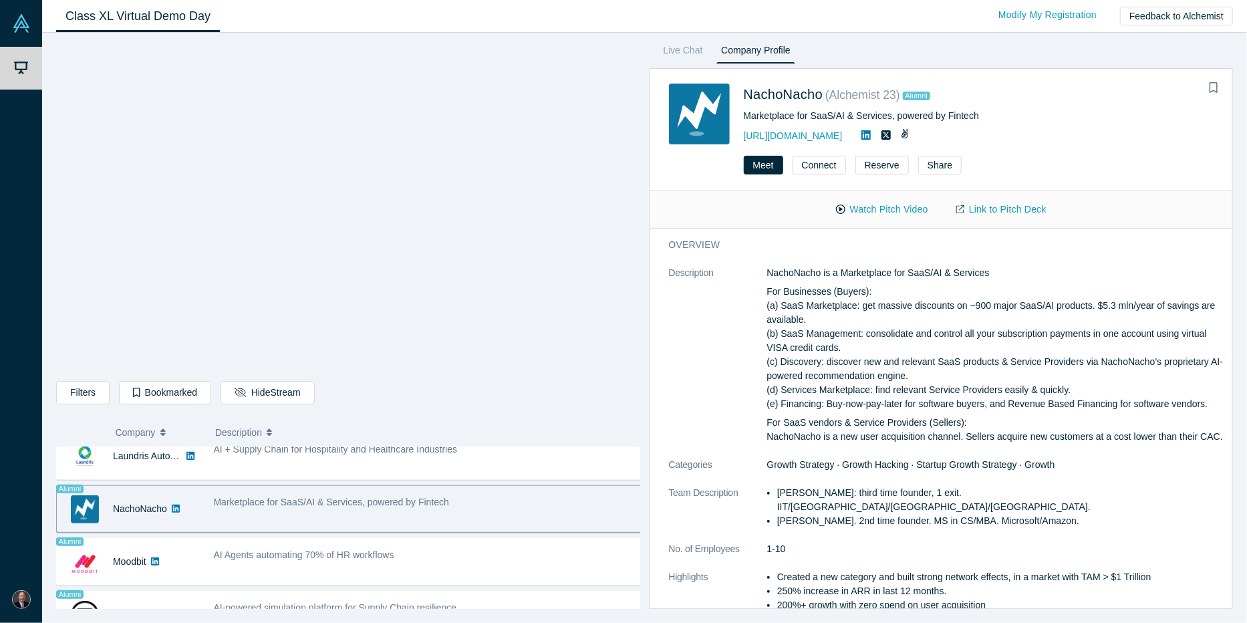
click at [487, 506] on div "Marketplace for SaaS/AI & Services, powered by Fintech" at bounding box center [428, 509] width 443 height 42
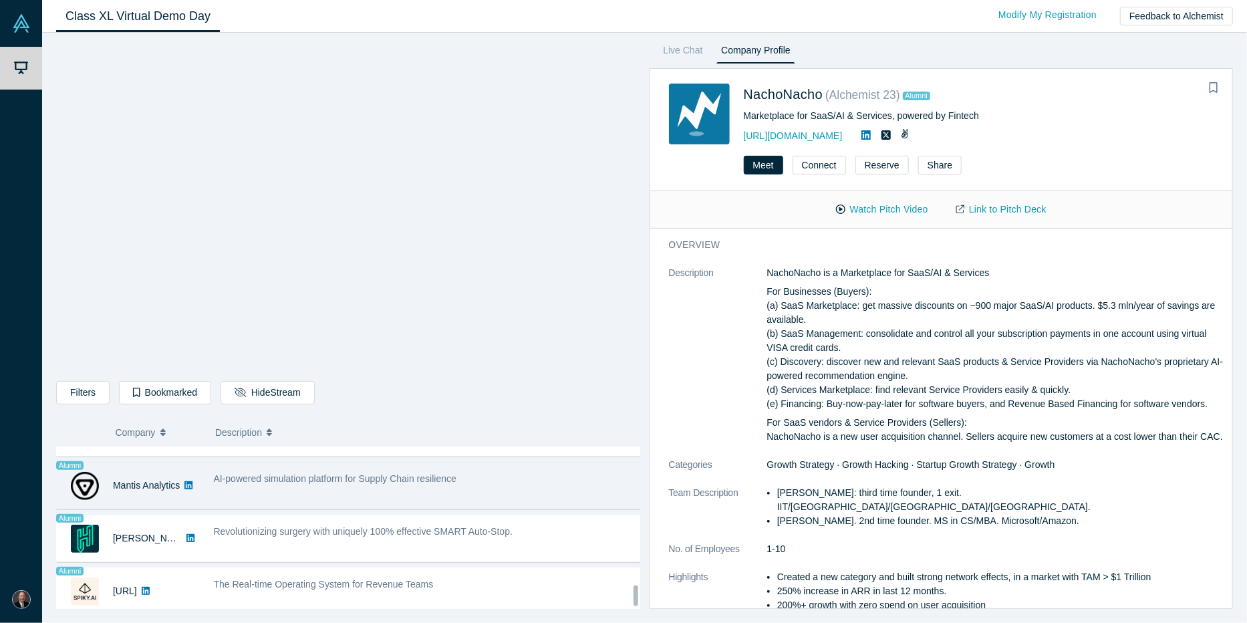
scroll to position [1098, 0]
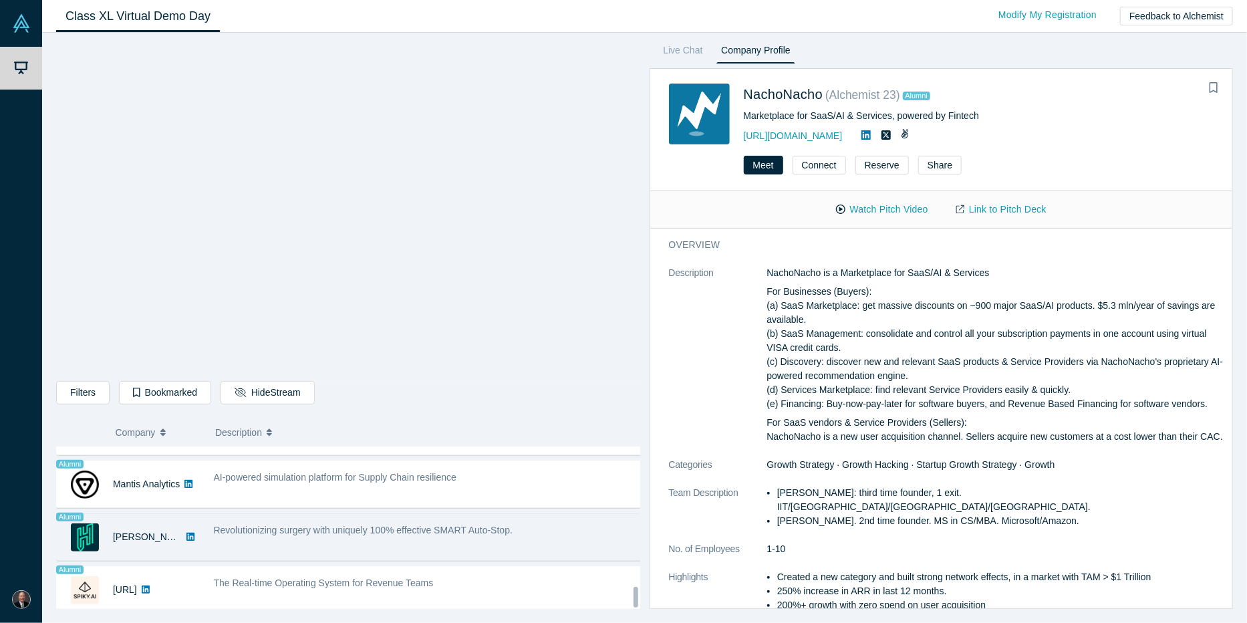
click at [541, 533] on div "Revolutionizing surgery with uniquely 100% effective SMART Auto-Stop." at bounding box center [428, 537] width 443 height 42
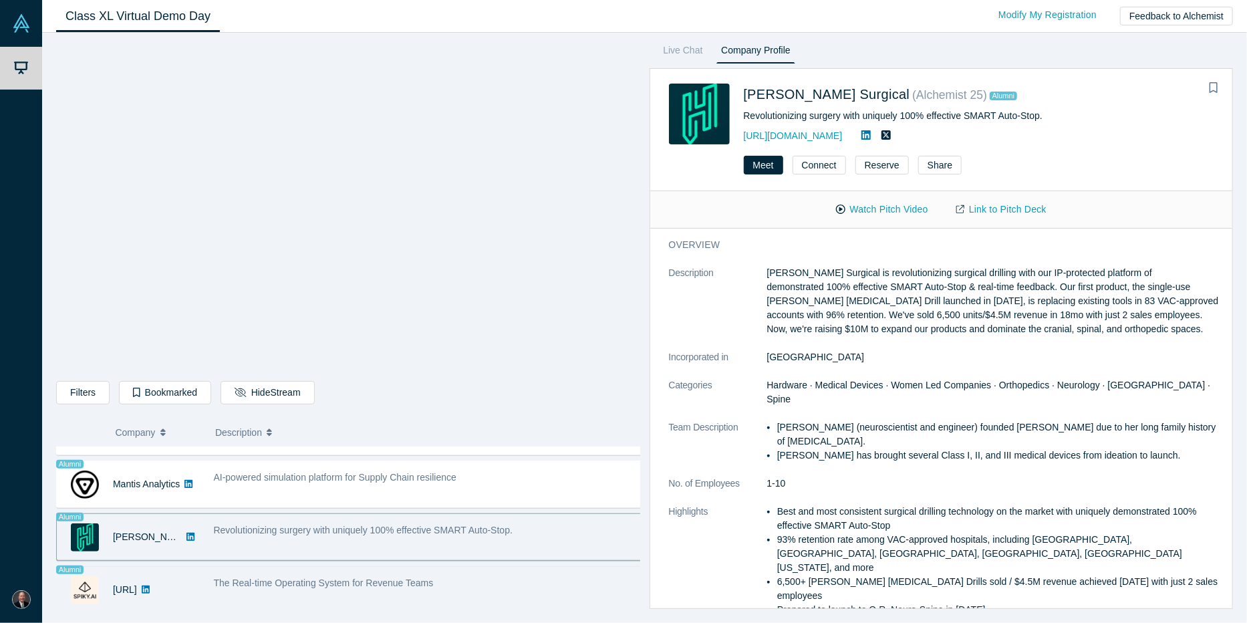
click at [475, 576] on div "The Real-time Operating System for Revenue Teams" at bounding box center [428, 583] width 429 height 14
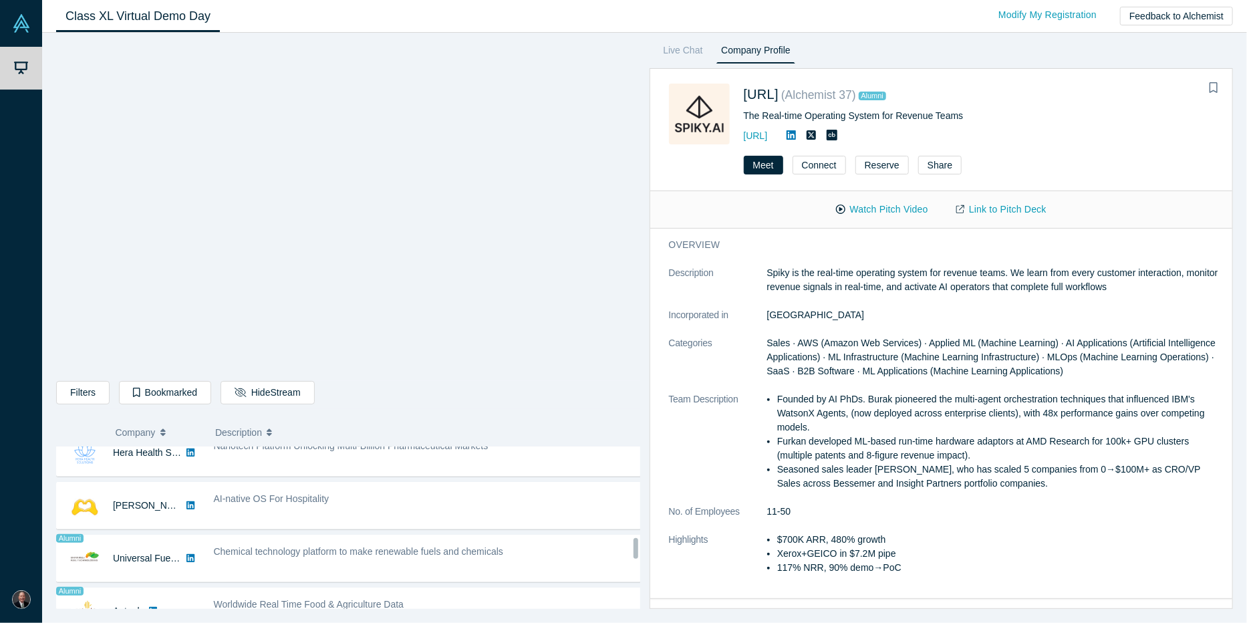
scroll to position [697, 0]
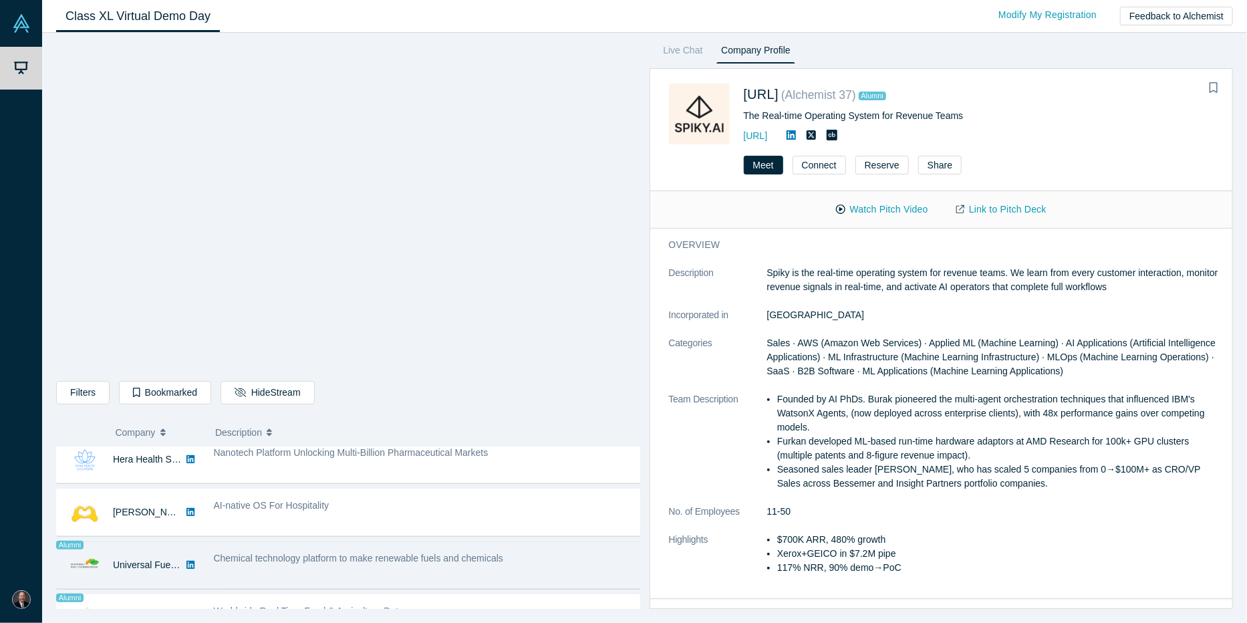
click at [546, 564] on div "Chemical technology platform to make renewable fuels and chemicals" at bounding box center [428, 565] width 443 height 42
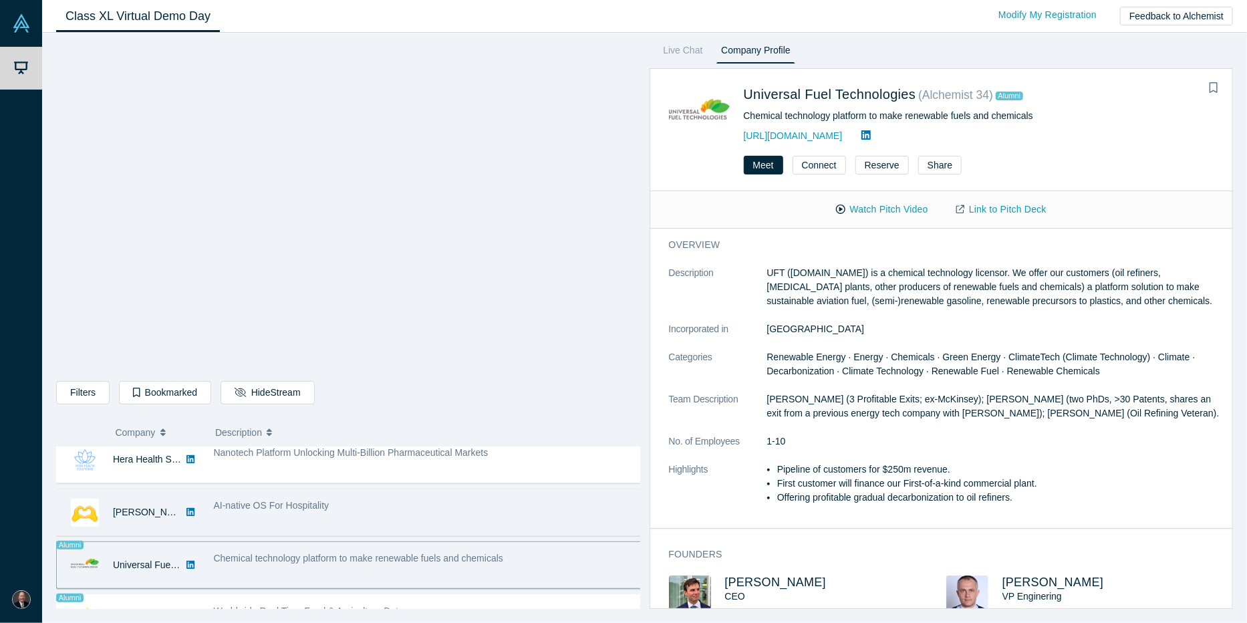
click at [435, 501] on div "AI-native OS For Hospitality" at bounding box center [428, 506] width 429 height 14
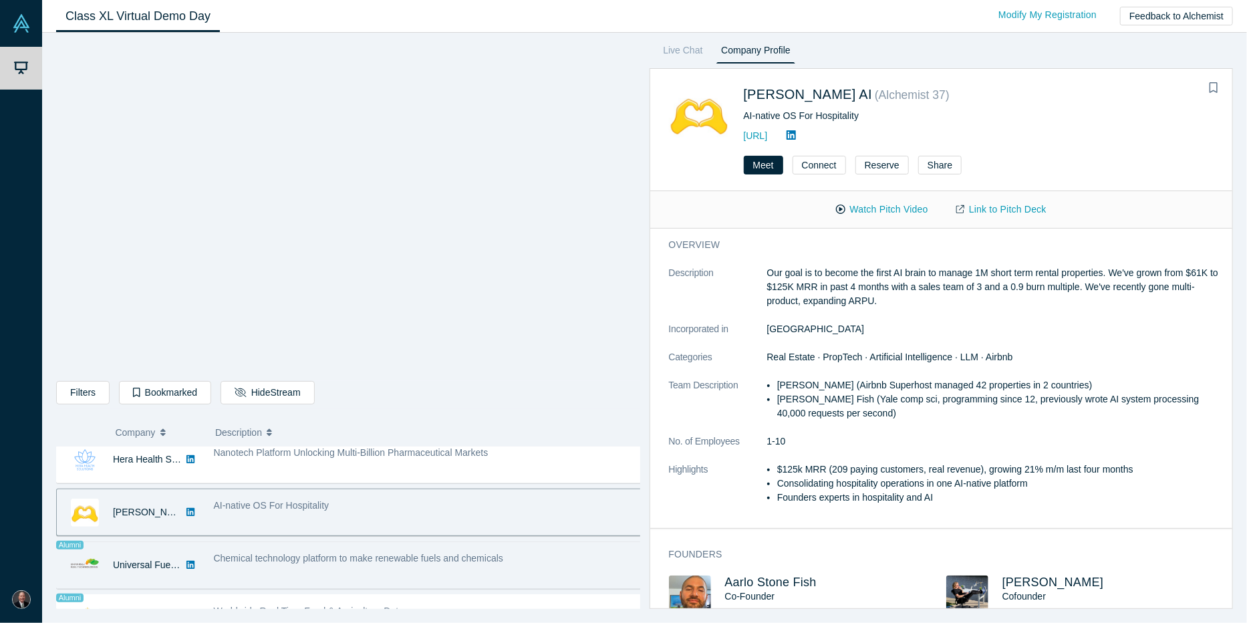
click at [550, 564] on div "Chemical technology platform to make renewable fuels and chemicals" at bounding box center [428, 565] width 443 height 42
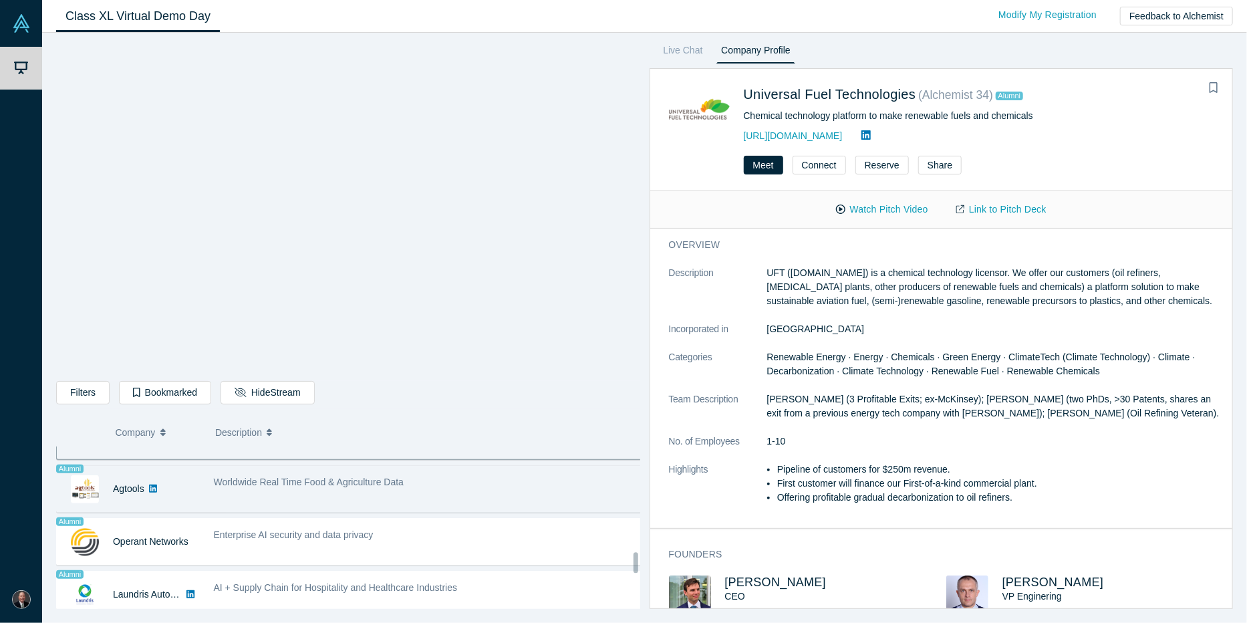
scroll to position [831, 0]
click at [475, 481] on div "Worldwide Real Time Food & Agriculture Data" at bounding box center [428, 484] width 443 height 42
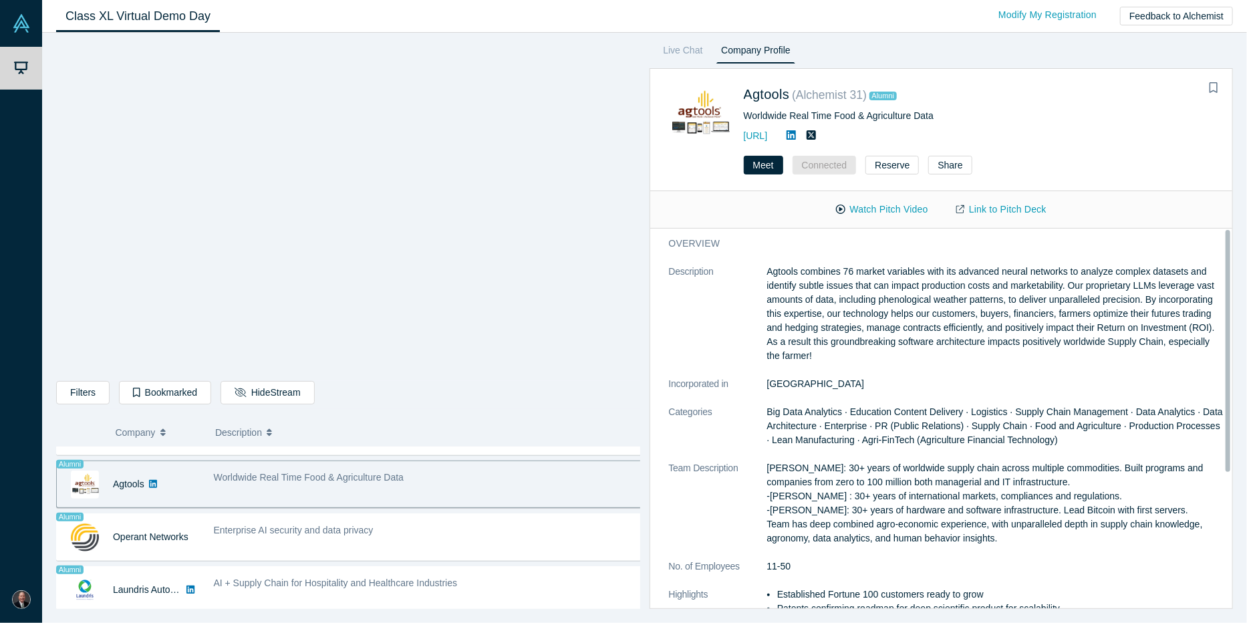
scroll to position [0, 0]
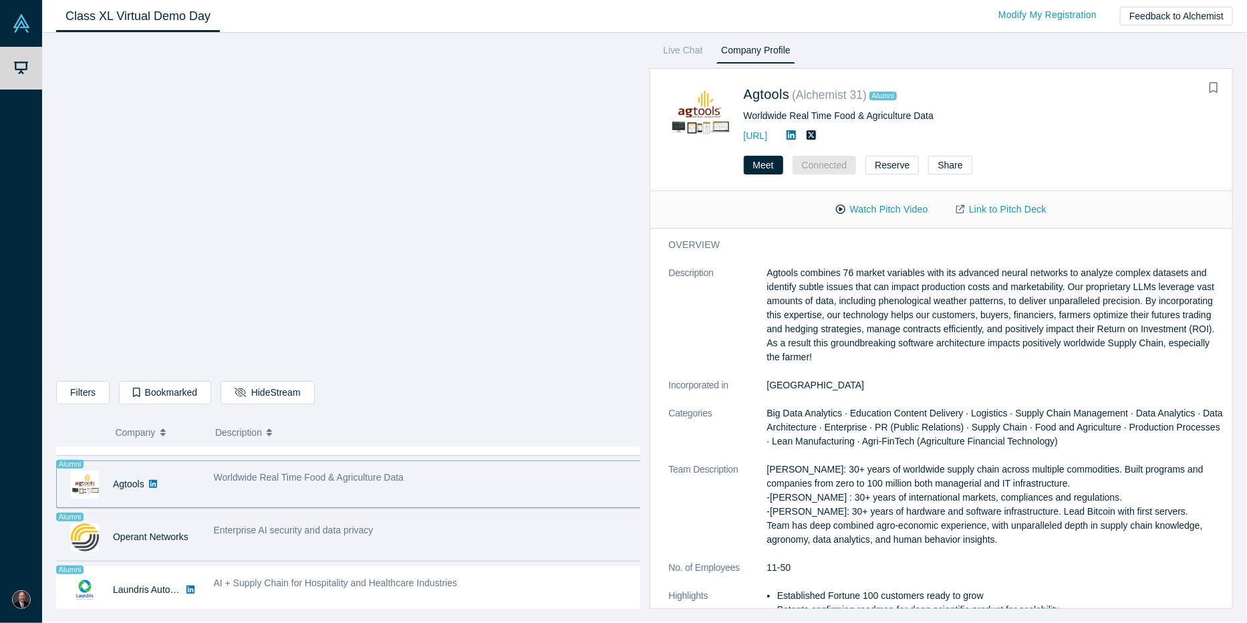
click at [460, 529] on div "Enterprise AI security and data privacy" at bounding box center [428, 530] width 429 height 14
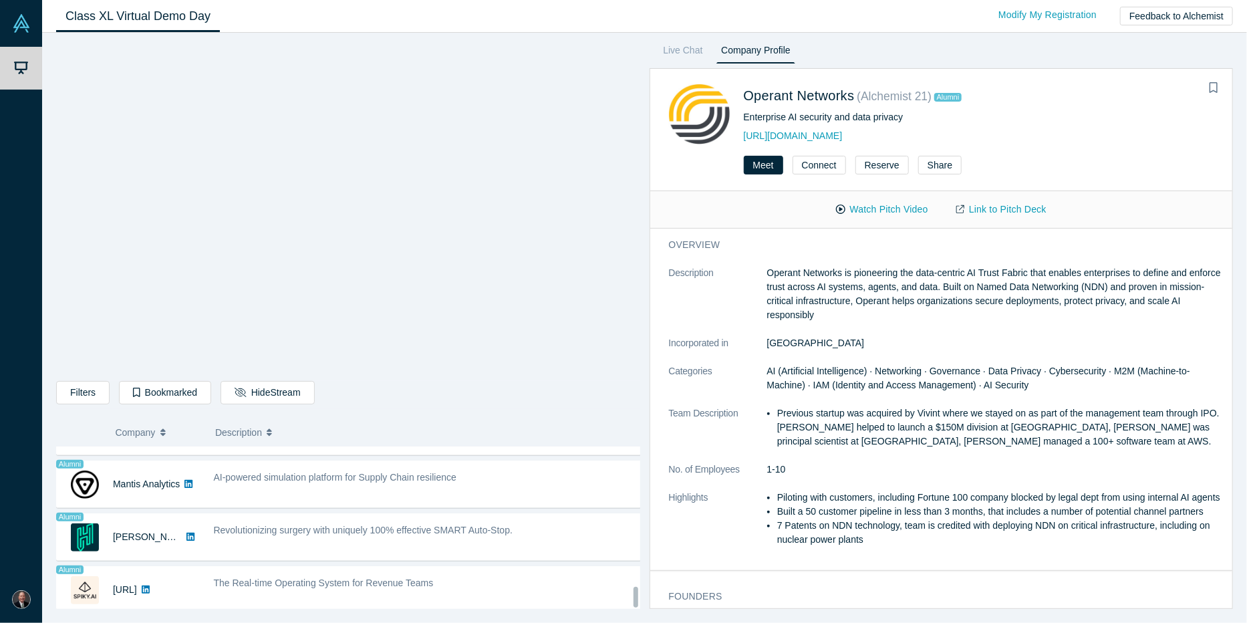
scroll to position [1098, 0]
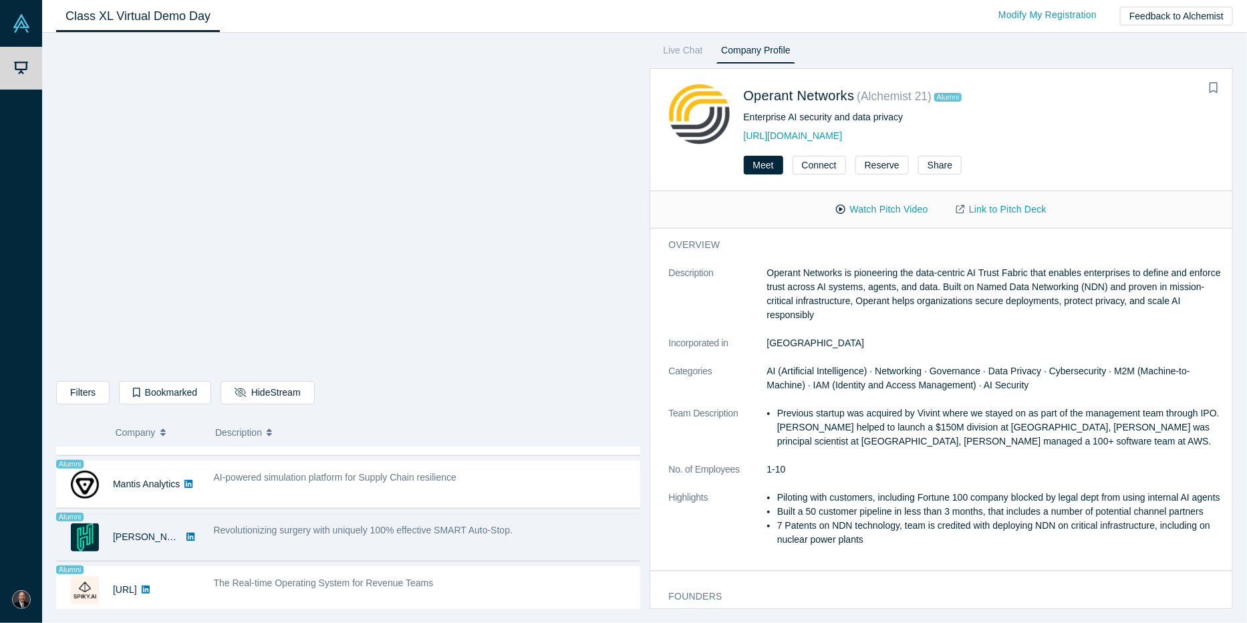
click at [546, 525] on div "Revolutionizing surgery with uniquely 100% effective SMART Auto-Stop." at bounding box center [428, 530] width 429 height 14
